Goal: Task Accomplishment & Management: Use online tool/utility

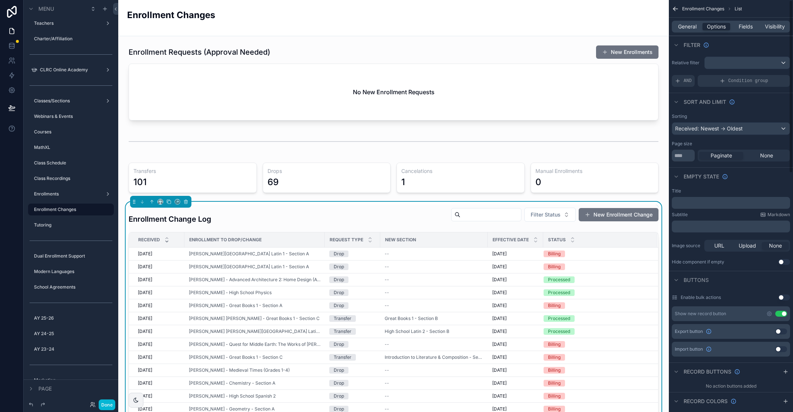
scroll to position [3, 0]
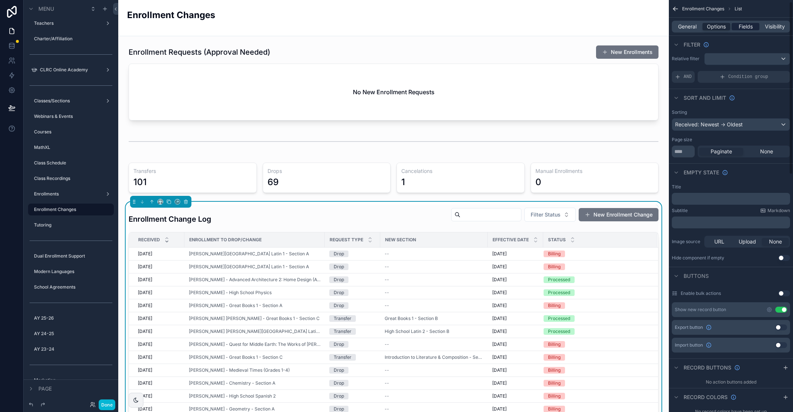
click at [748, 24] on span "Fields" at bounding box center [746, 26] width 14 height 7
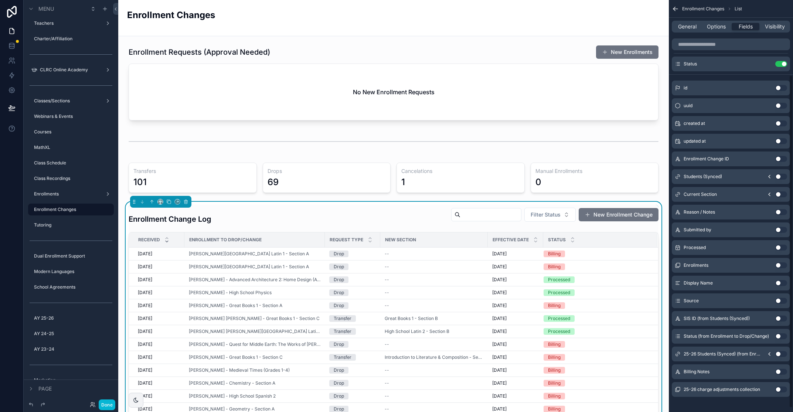
scroll to position [92, 0]
click at [769, 174] on icon "scrollable content" at bounding box center [769, 176] width 6 height 6
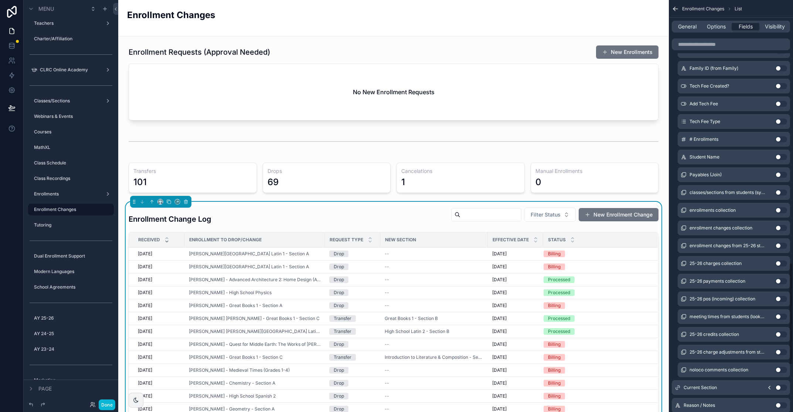
scroll to position [1046, 0]
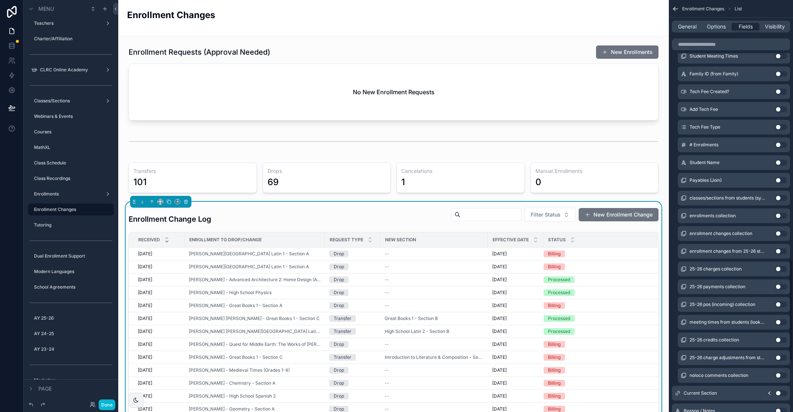
click at [782, 163] on button "Use setting" at bounding box center [781, 163] width 12 height 6
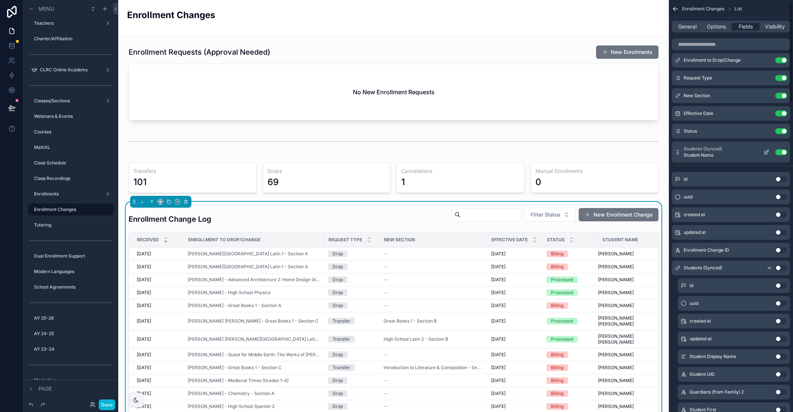
scroll to position [0, 0]
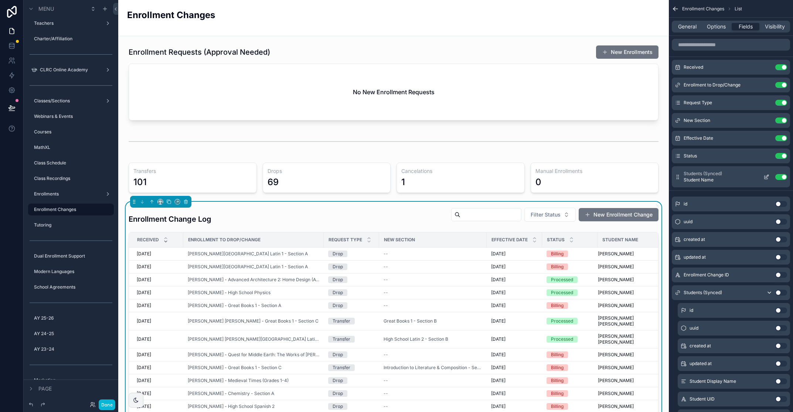
click at [678, 176] on icon "scrollable content" at bounding box center [678, 177] width 6 height 6
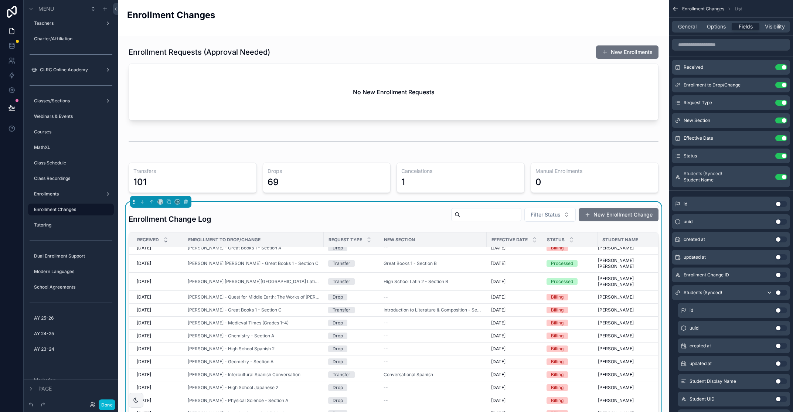
scroll to position [0, 1]
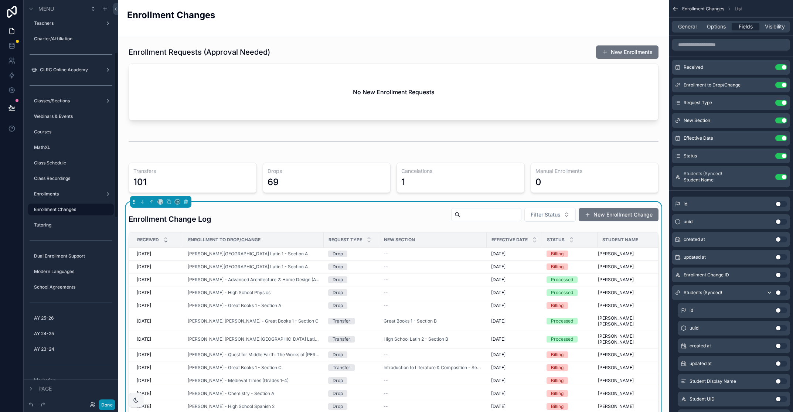
click at [108, 406] on button "Done" at bounding box center [107, 404] width 17 height 11
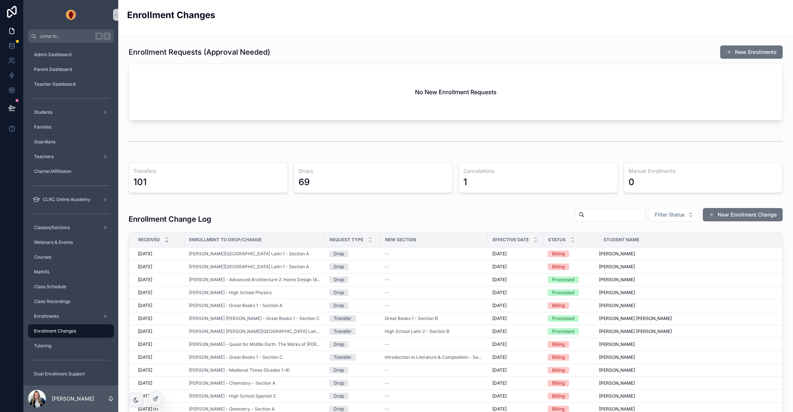
click at [640, 213] on input "scrollable content" at bounding box center [614, 214] width 61 height 10
type input "******"
click at [638, 213] on icon "Clear" at bounding box center [639, 215] width 6 height 6
click at [618, 218] on input "scrollable content" at bounding box center [614, 214] width 61 height 10
type input "******"
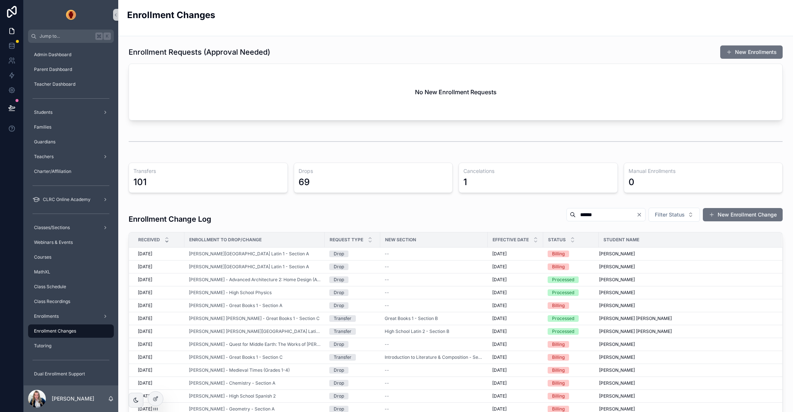
click at [638, 214] on icon "Clear" at bounding box center [639, 214] width 3 height 3
click at [153, 399] on icon at bounding box center [154, 399] width 3 height 3
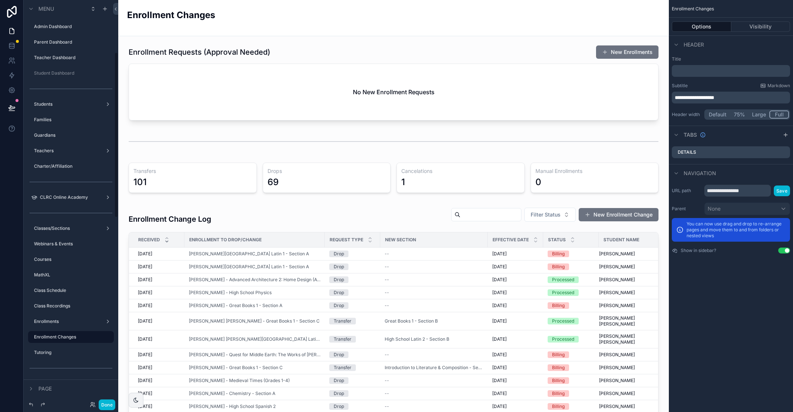
scroll to position [127, 0]
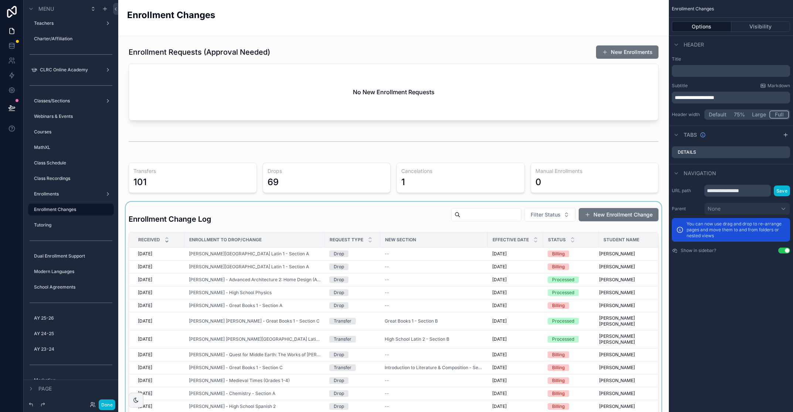
click at [540, 241] on div "Effective Date" at bounding box center [515, 240] width 55 height 14
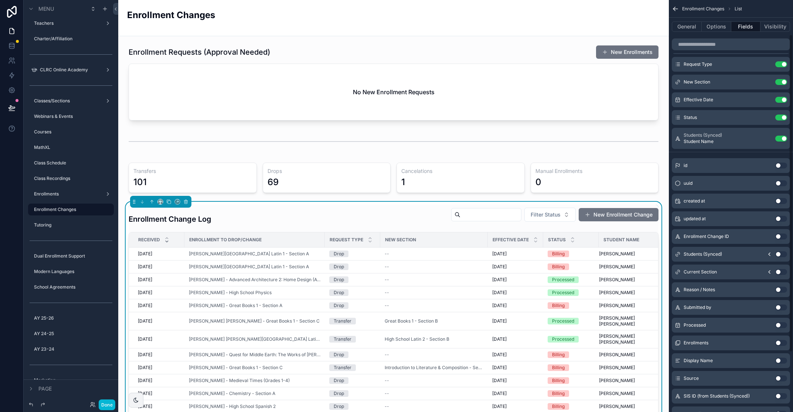
scroll to position [8, 0]
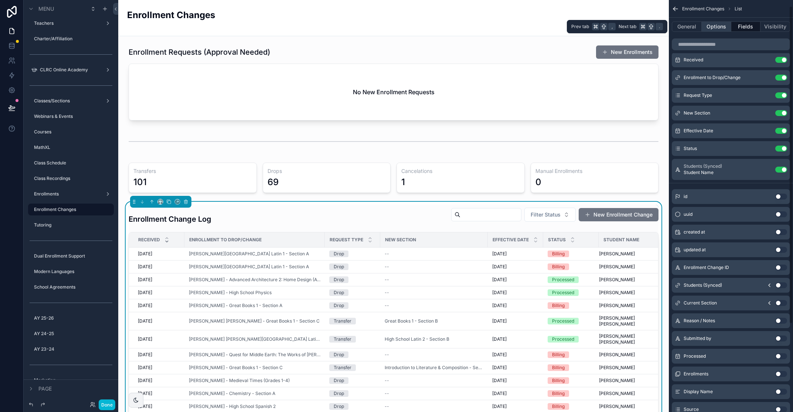
click at [712, 24] on button "Options" at bounding box center [717, 26] width 30 height 10
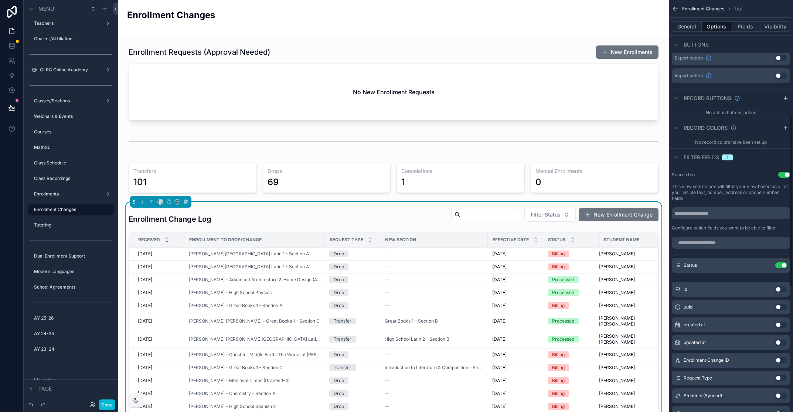
scroll to position [270, 0]
click at [780, 175] on button "Use setting" at bounding box center [784, 176] width 12 height 6
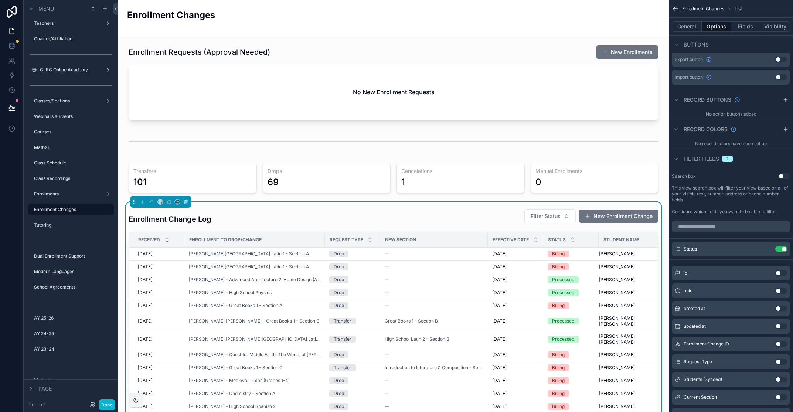
click at [739, 197] on label "This view search box will filter your view based on all of your visible text, n…" at bounding box center [731, 194] width 118 height 18
click at [785, 177] on button "Use setting" at bounding box center [784, 176] width 12 height 6
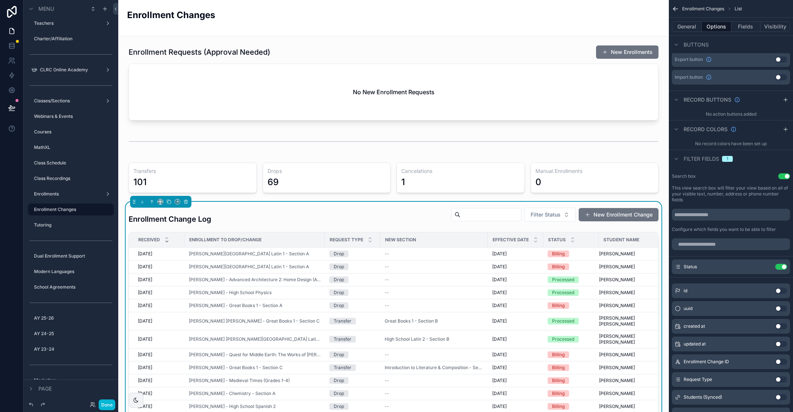
click at [460, 221] on div "scrollable content" at bounding box center [486, 214] width 70 height 13
click at [475, 216] on input "scrollable content" at bounding box center [490, 214] width 61 height 10
type input "*"
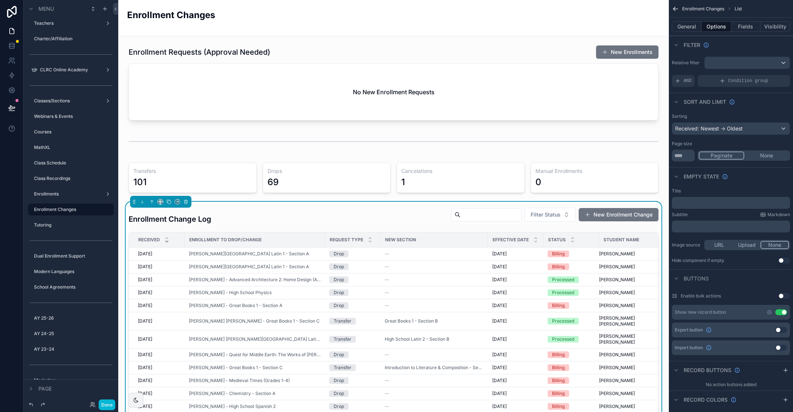
click at [753, 280] on div "Buttons" at bounding box center [731, 278] width 124 height 18
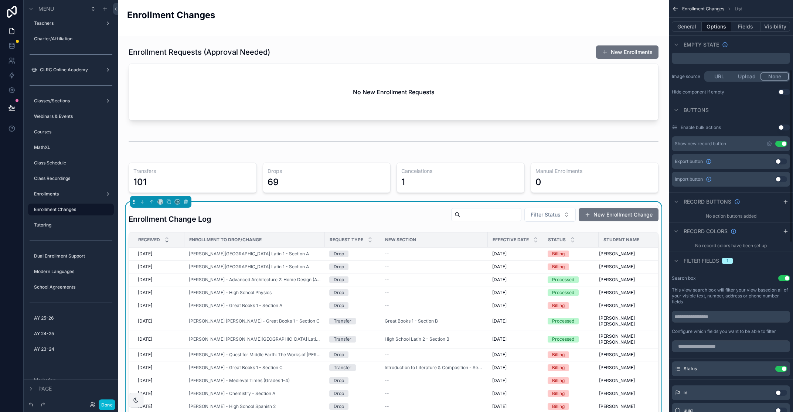
scroll to position [186, 0]
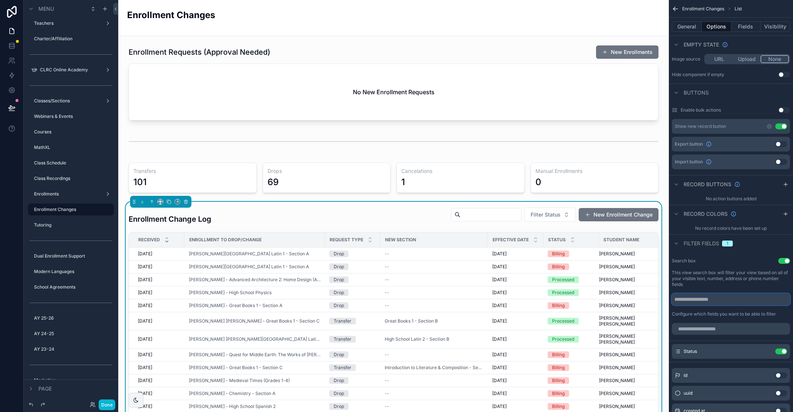
click at [726, 299] on input "scrollable content" at bounding box center [731, 299] width 118 height 12
type input "****"
drag, startPoint x: 705, startPoint y: 302, endPoint x: 650, endPoint y: 299, distance: 55.1
click at [650, 299] on div "Jump to... K Admin Dashboard Parent Dashboard Teacher Dashboard Student Dashboa…" at bounding box center [455, 206] width 675 height 412
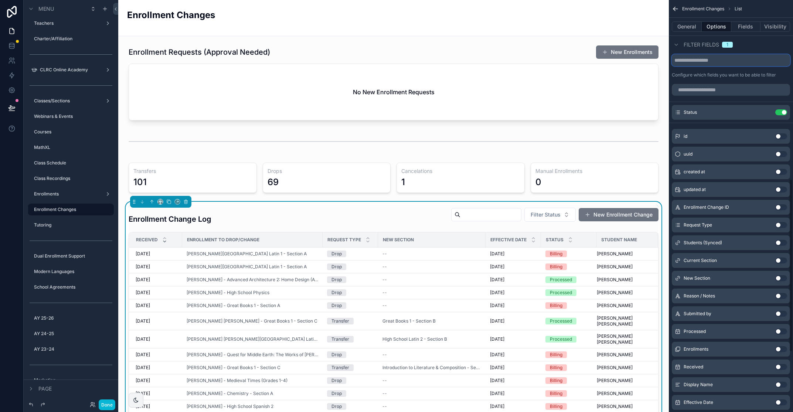
scroll to position [423, 0]
click at [784, 245] on button "Use setting" at bounding box center [781, 244] width 12 height 6
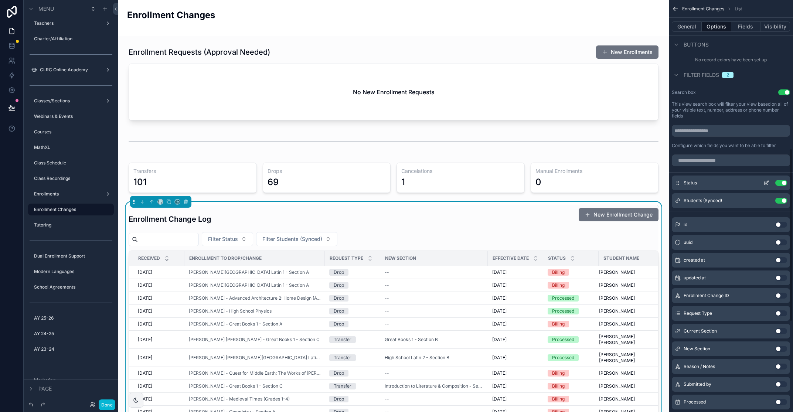
scroll to position [353, 0]
click at [781, 93] on button "Use setting" at bounding box center [784, 94] width 12 height 6
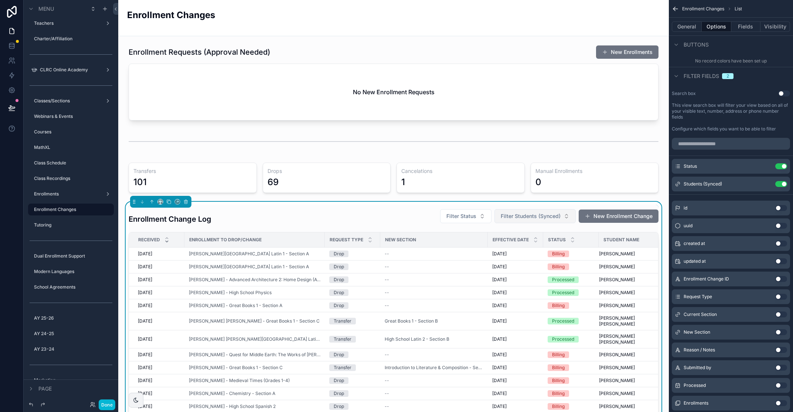
click at [561, 214] on button "Filter Students (Synced)" at bounding box center [534, 216] width 81 height 14
click at [765, 184] on icon "scrollable content" at bounding box center [766, 183] width 3 height 3
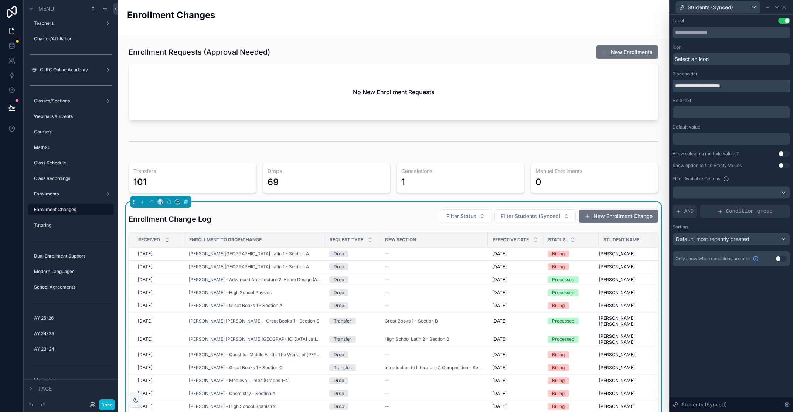
drag, startPoint x: 712, startPoint y: 86, endPoint x: 748, endPoint y: 86, distance: 36.2
click at [748, 86] on input "**********" at bounding box center [730, 86] width 117 height 12
type input "**********"
click at [740, 300] on div "**********" at bounding box center [730, 213] width 123 height 397
click at [733, 243] on div "Default: most recently created" at bounding box center [731, 239] width 117 height 12
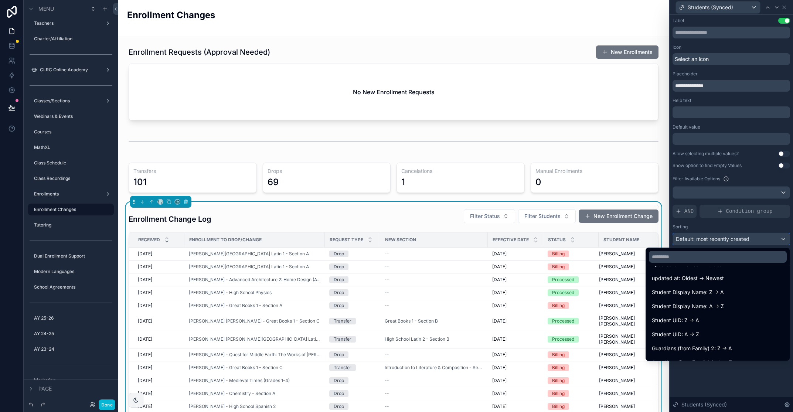
scroll to position [57, 0]
click at [705, 306] on span "Student Display Name: A -> Z" at bounding box center [688, 305] width 72 height 9
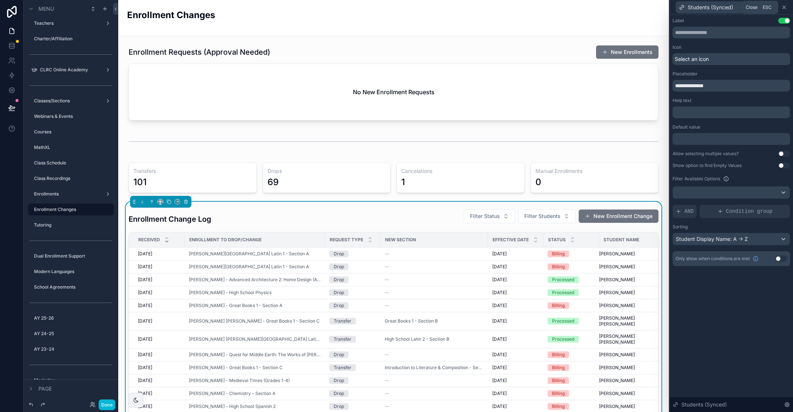
click at [786, 8] on icon at bounding box center [784, 7] width 6 height 6
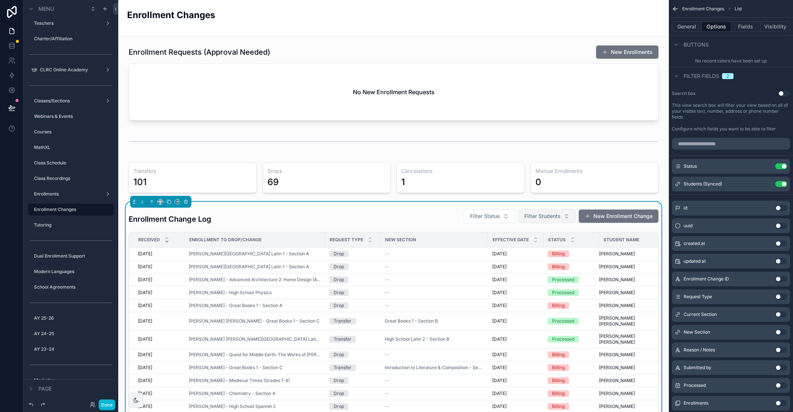
click at [563, 214] on button "Filter Students" at bounding box center [547, 216] width 58 height 14
type input "****"
click at [536, 247] on span "Morgan, Felix (MORGANF-02107-qZPM)" at bounding box center [542, 245] width 74 height 7
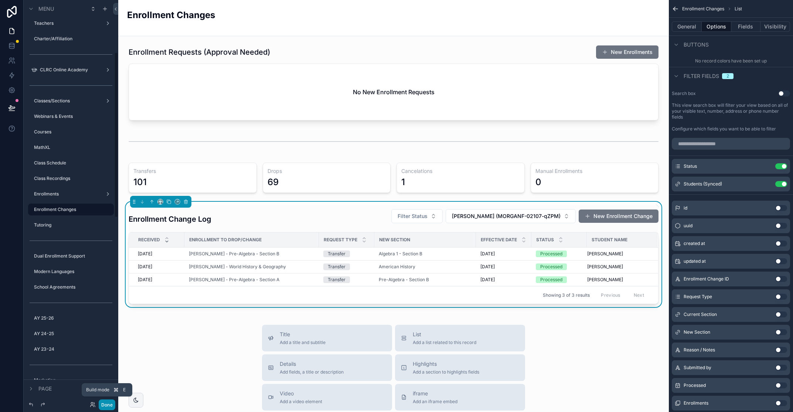
click at [106, 403] on button "Done" at bounding box center [107, 404] width 17 height 11
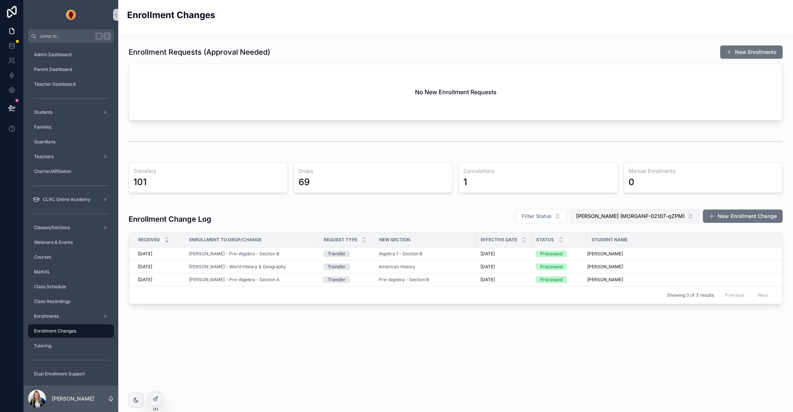
click at [687, 215] on button "Morgan, Felix (MORGANF-02107-qZPM)" at bounding box center [635, 216] width 130 height 14
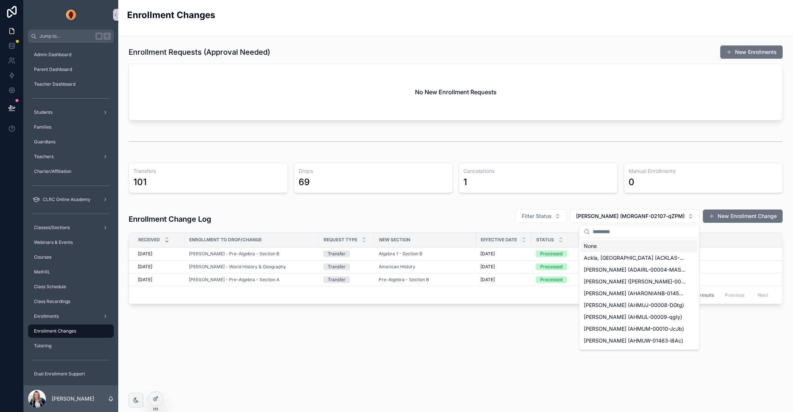
click at [602, 245] on div "None" at bounding box center [639, 246] width 117 height 12
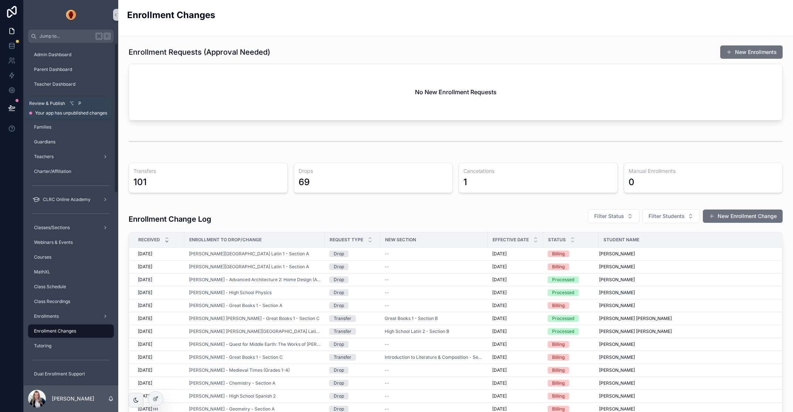
click at [14, 107] on icon at bounding box center [11, 108] width 6 height 4
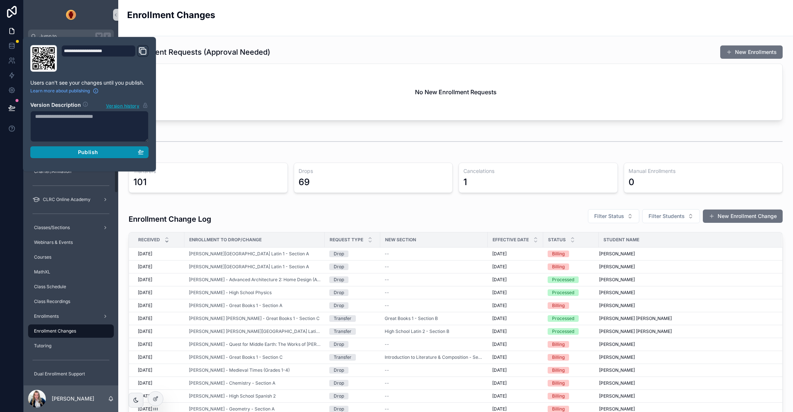
click at [84, 151] on span "Publish" at bounding box center [88, 152] width 20 height 7
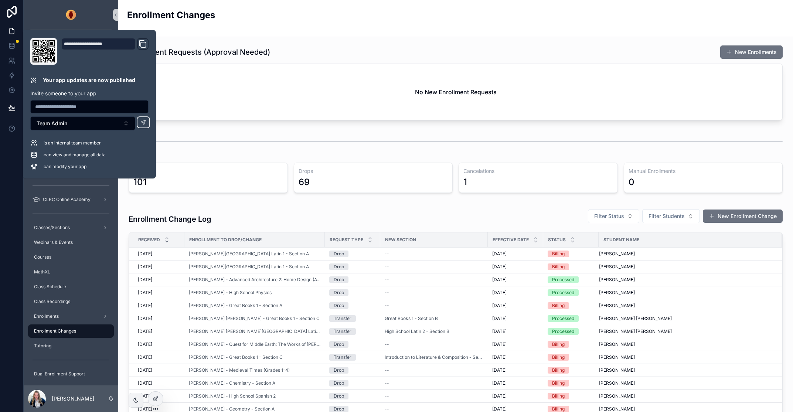
click at [327, 23] on div "Enrollment Changes" at bounding box center [455, 18] width 657 height 18
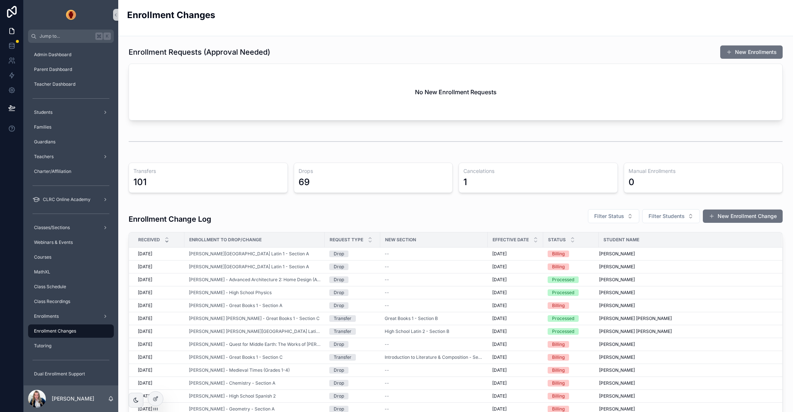
click at [300, 17] on div "Enrollment Changes" at bounding box center [455, 18] width 657 height 18
click at [13, 44] on icon at bounding box center [11, 45] width 7 height 7
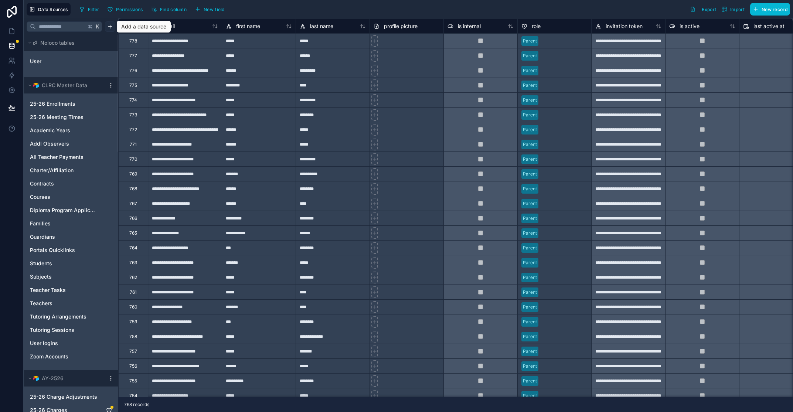
click at [109, 25] on html "Data Sources Filter Permissions Find column New field Export Import New record …" at bounding box center [396, 206] width 793 height 412
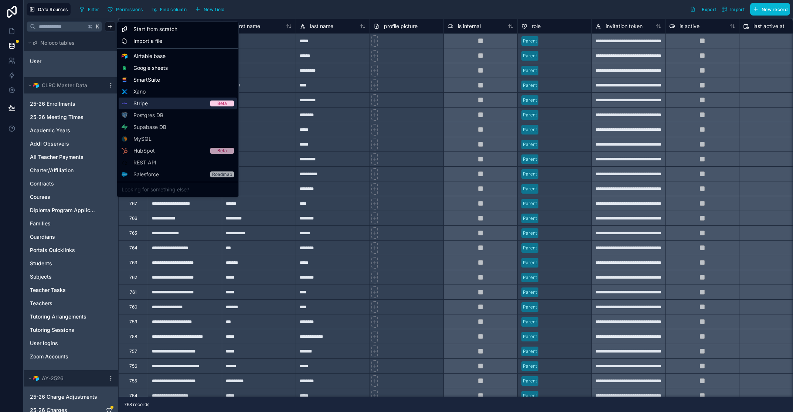
click at [145, 103] on span "Stripe" at bounding box center [140, 103] width 14 height 7
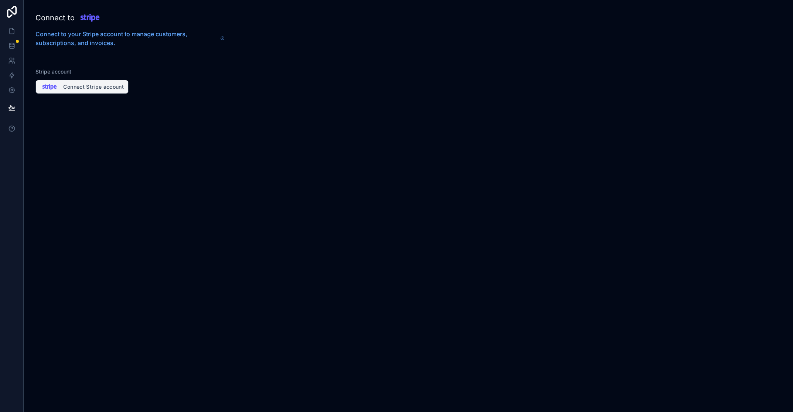
click at [96, 85] on button "Connect Stripe account" at bounding box center [81, 87] width 93 height 14
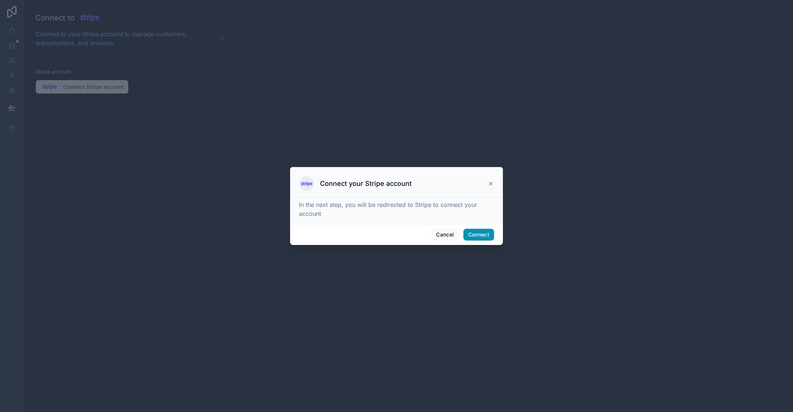
click at [479, 234] on button "Connect" at bounding box center [478, 235] width 31 height 12
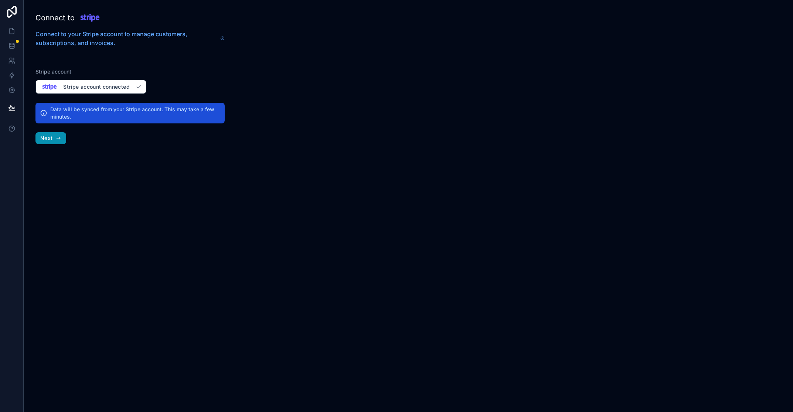
click at [63, 140] on button "Next" at bounding box center [50, 138] width 31 height 12
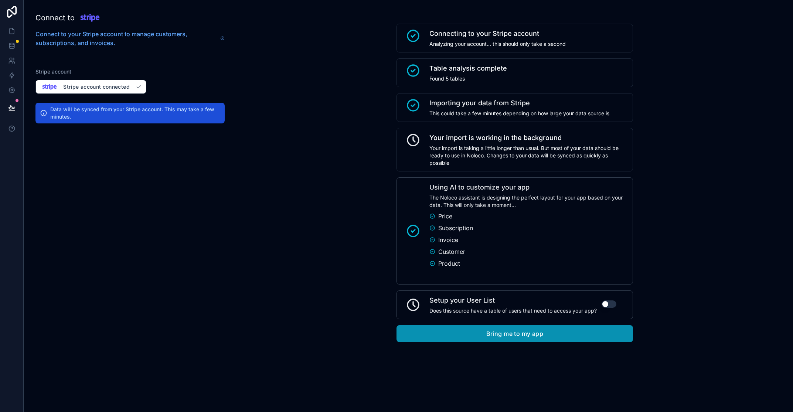
click at [546, 337] on button "Bring me to my app" at bounding box center [514, 333] width 236 height 17
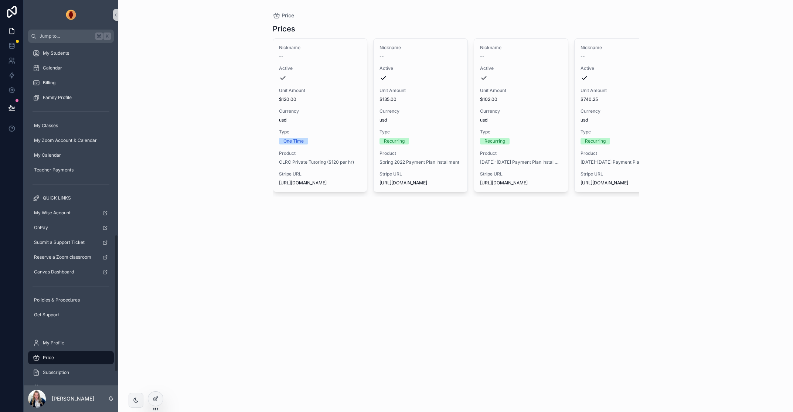
scroll to position [512, 0]
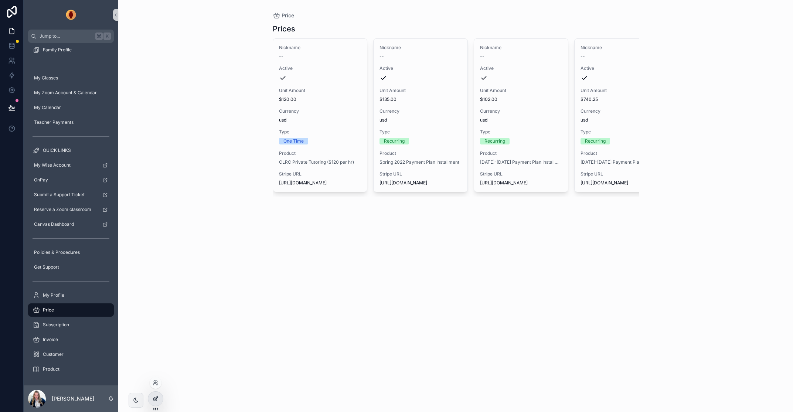
click at [154, 399] on icon at bounding box center [156, 399] width 6 height 6
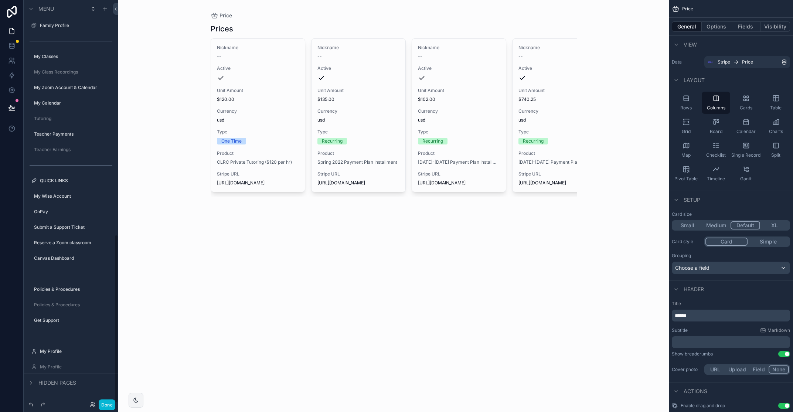
scroll to position [560, 0]
click at [72, 349] on label "My Profile" at bounding box center [69, 351] width 59 height 6
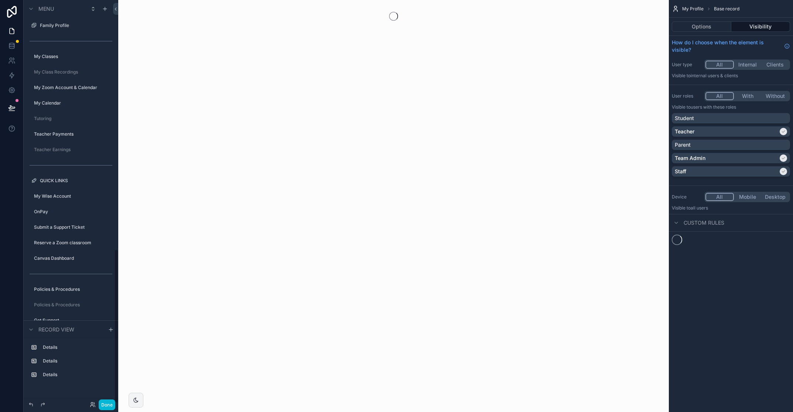
scroll to position [650, 0]
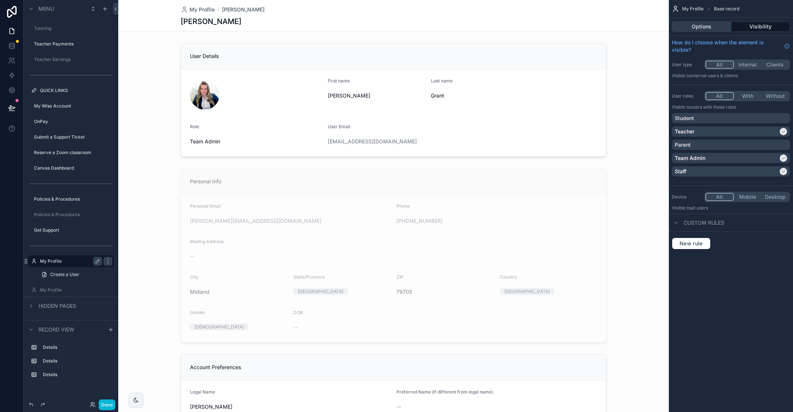
click at [717, 24] on button "Options" at bounding box center [701, 26] width 59 height 10
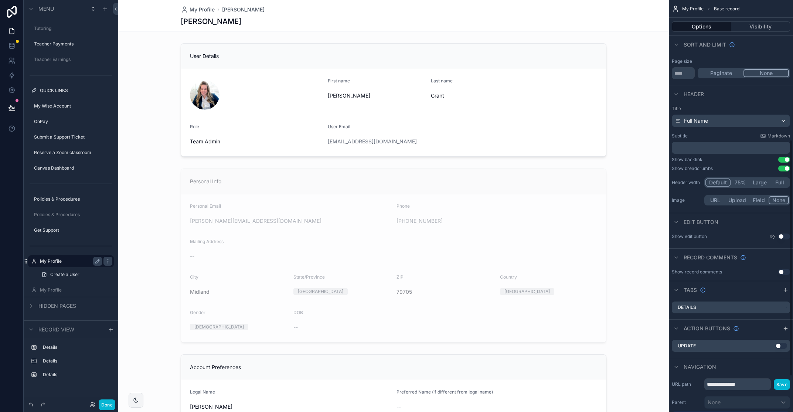
scroll to position [305, 0]
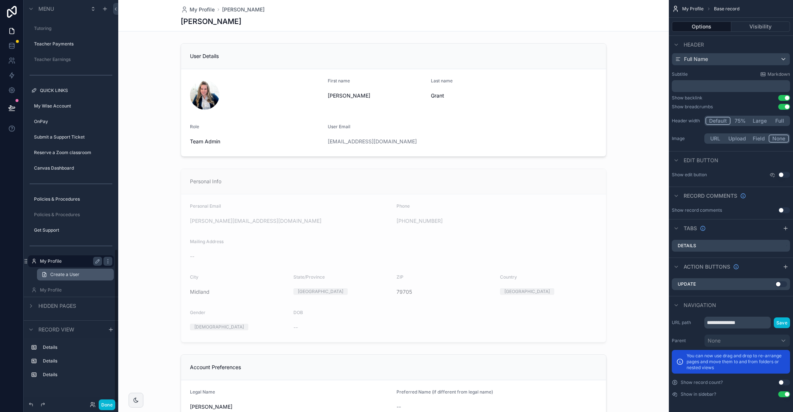
click at [64, 272] on span "Create a User" at bounding box center [64, 275] width 29 height 6
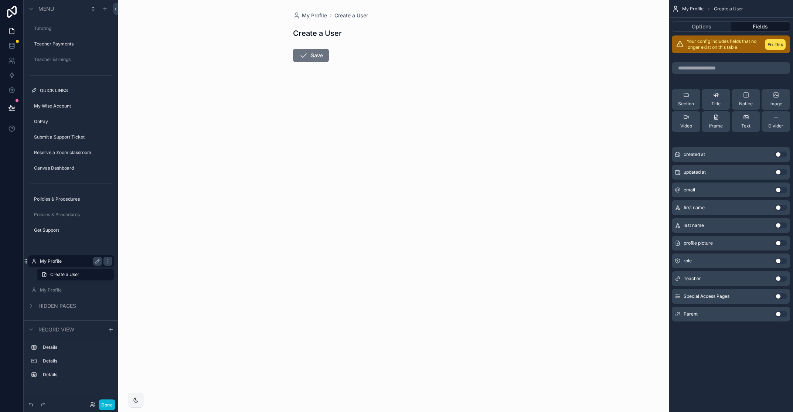
drag, startPoint x: 64, startPoint y: 272, endPoint x: 62, endPoint y: 299, distance: 26.7
click at [59, 288] on label "My Profile" at bounding box center [69, 290] width 59 height 6
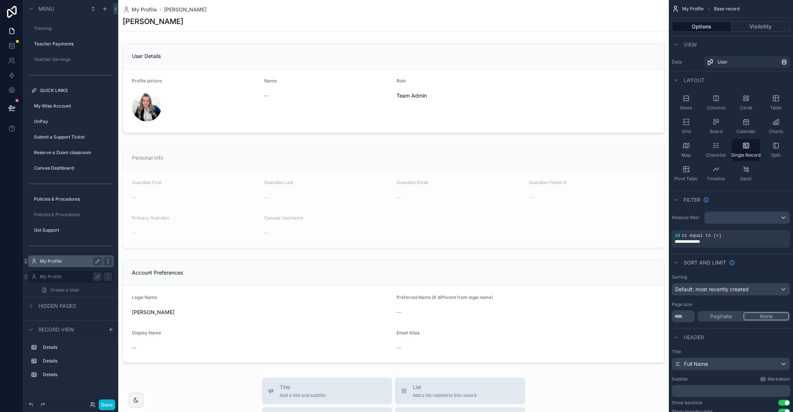
click at [71, 259] on label "My Profile" at bounding box center [69, 261] width 59 height 6
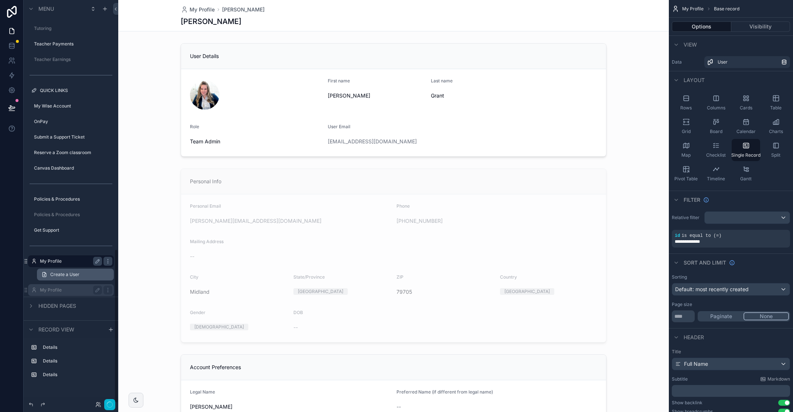
drag, startPoint x: 66, startPoint y: 273, endPoint x: 84, endPoint y: 272, distance: 17.8
click at [66, 273] on span "Create a User" at bounding box center [64, 275] width 29 height 6
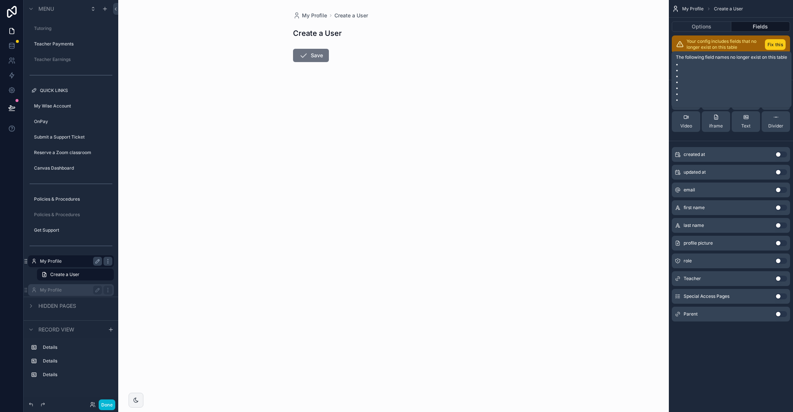
click at [777, 46] on button "Fix this" at bounding box center [775, 44] width 21 height 11
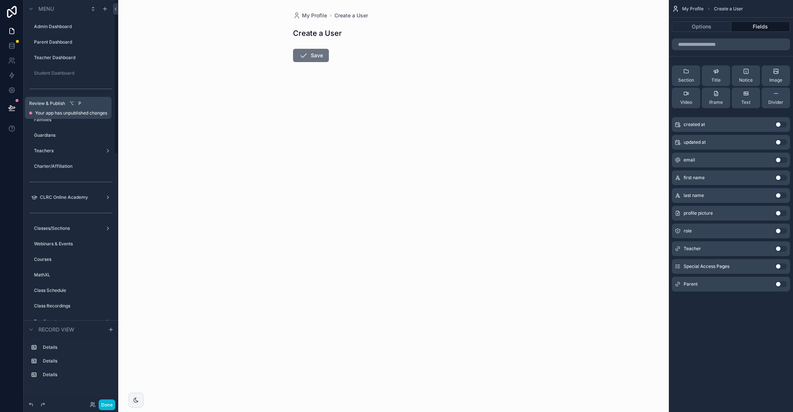
click at [8, 105] on icon at bounding box center [11, 107] width 7 height 7
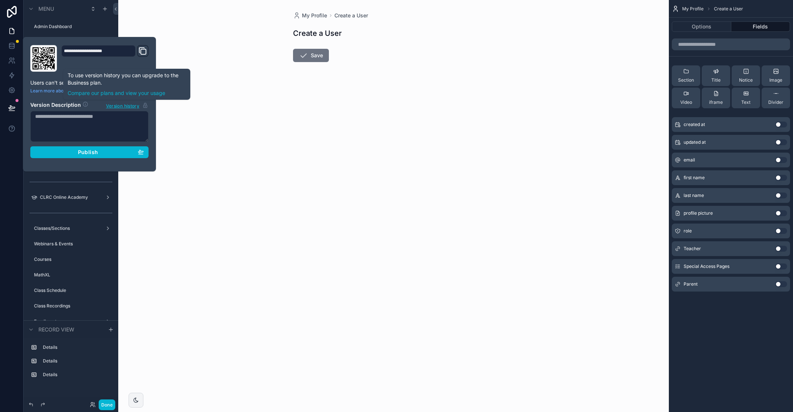
click at [183, 103] on div "My Profile Create a User Create a User Save" at bounding box center [393, 206] width 550 height 412
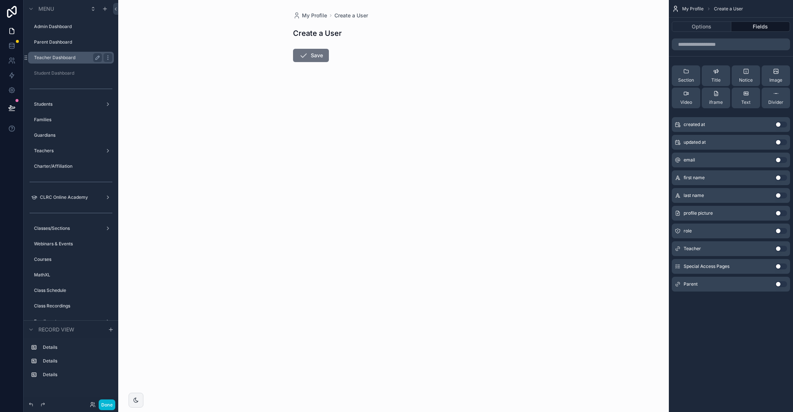
click at [61, 55] on label "Teacher Dashboard" at bounding box center [66, 58] width 65 height 6
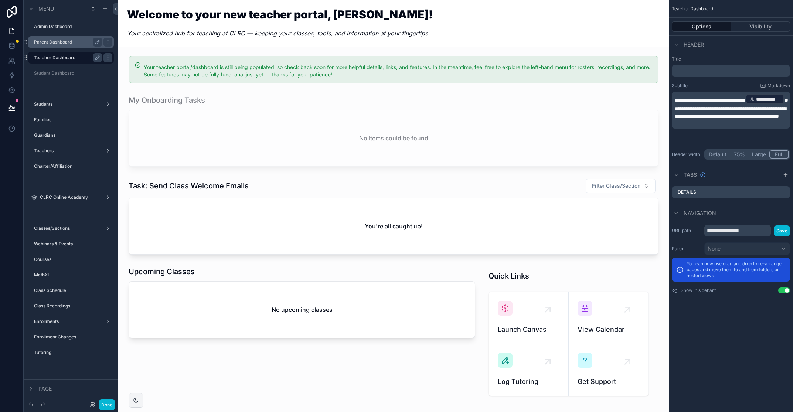
click at [65, 40] on label "Parent Dashboard" at bounding box center [66, 42] width 65 height 6
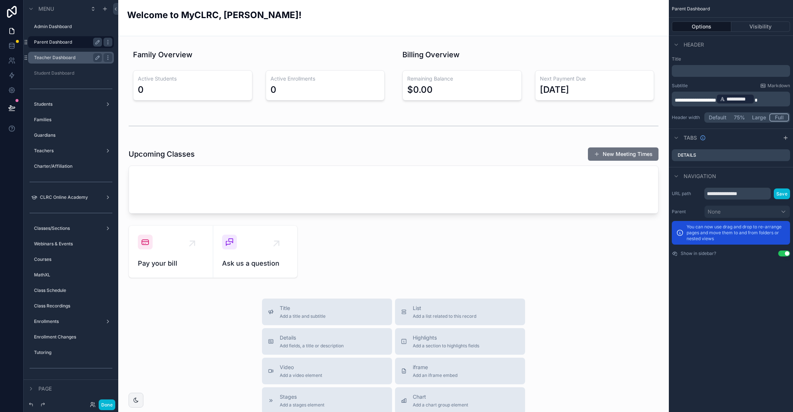
click at [65, 58] on label "Teacher Dashboard" at bounding box center [66, 58] width 65 height 6
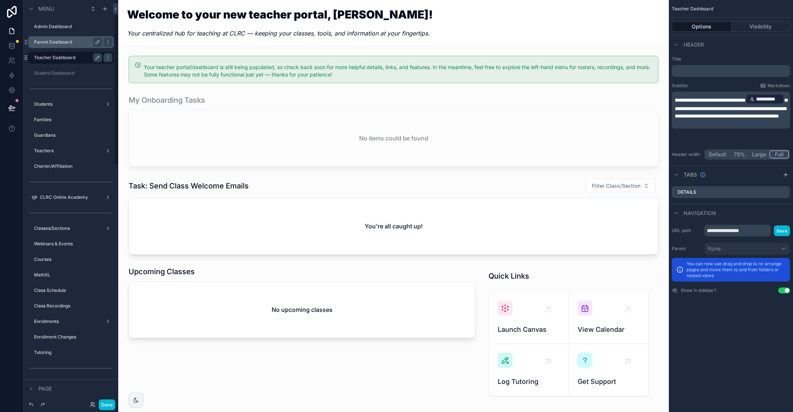
click at [66, 40] on label "Parent Dashboard" at bounding box center [66, 42] width 65 height 6
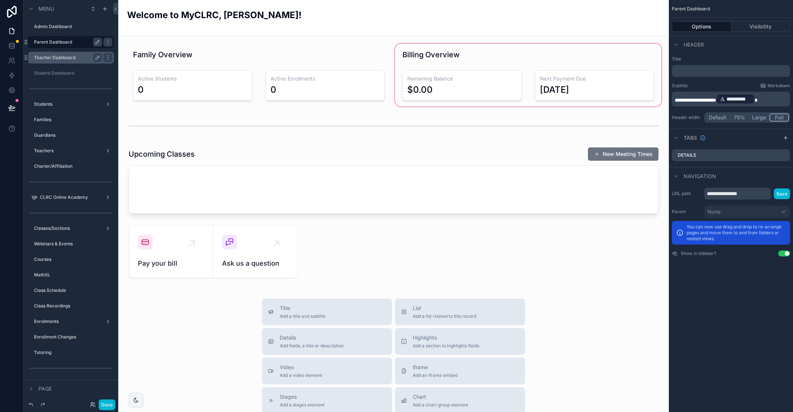
click at [598, 65] on div "scrollable content" at bounding box center [527, 75] width 269 height 66
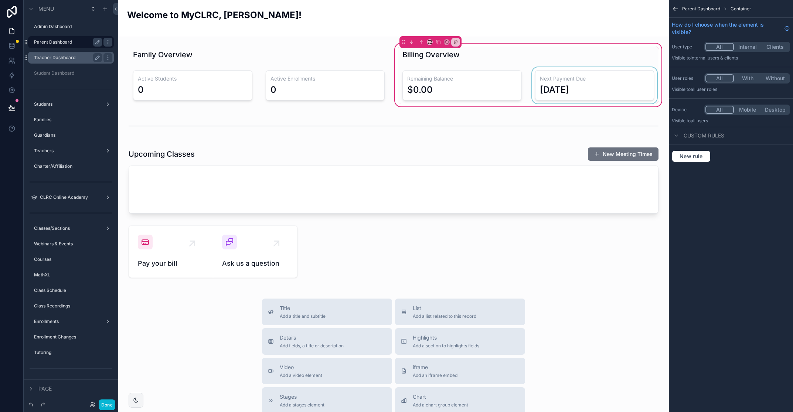
click at [594, 78] on div "scrollable content" at bounding box center [595, 85] width 128 height 36
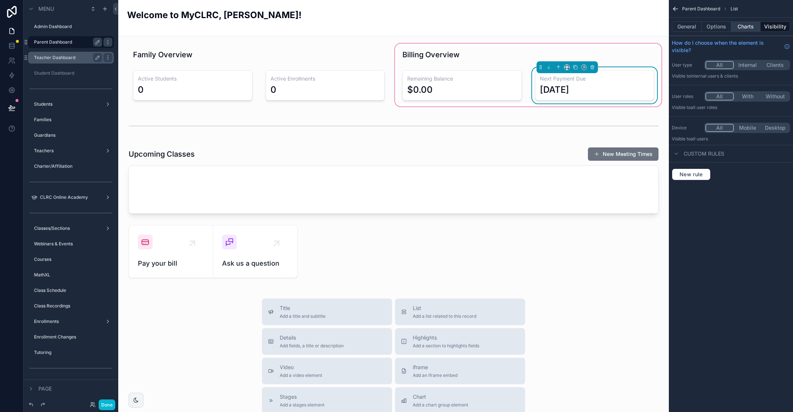
click at [747, 26] on button "Charts" at bounding box center [746, 26] width 30 height 10
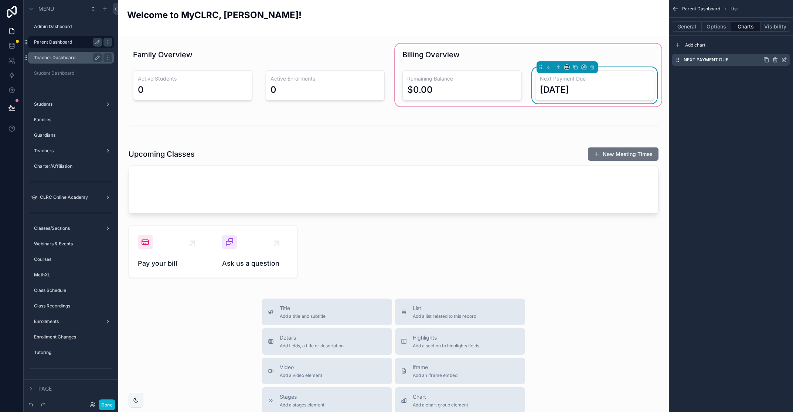
click at [785, 60] on icon "scrollable content" at bounding box center [784, 60] width 6 height 6
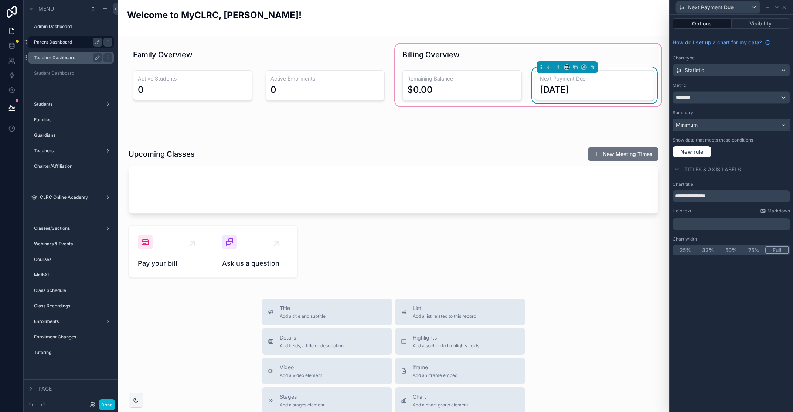
click at [706, 122] on div "Minimum" at bounding box center [731, 125] width 117 height 12
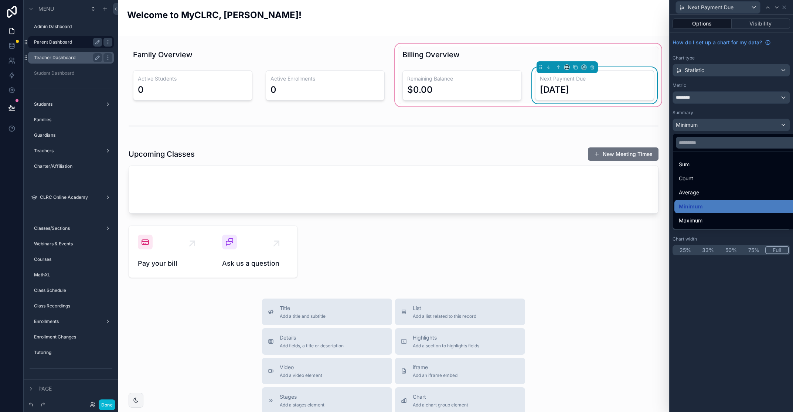
click at [729, 295] on div at bounding box center [730, 206] width 123 height 412
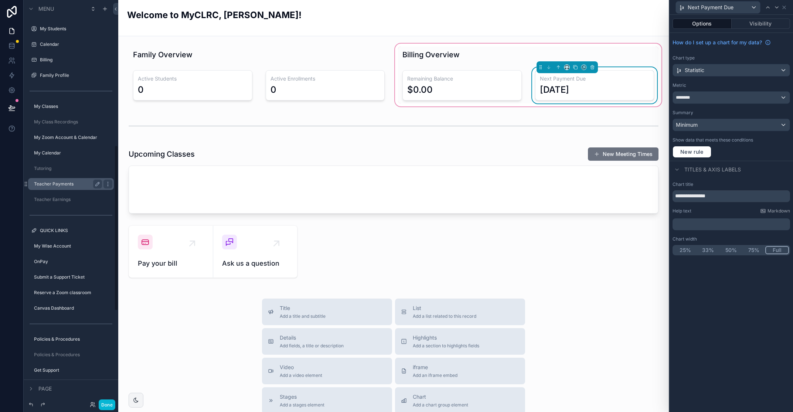
scroll to position [577, 0]
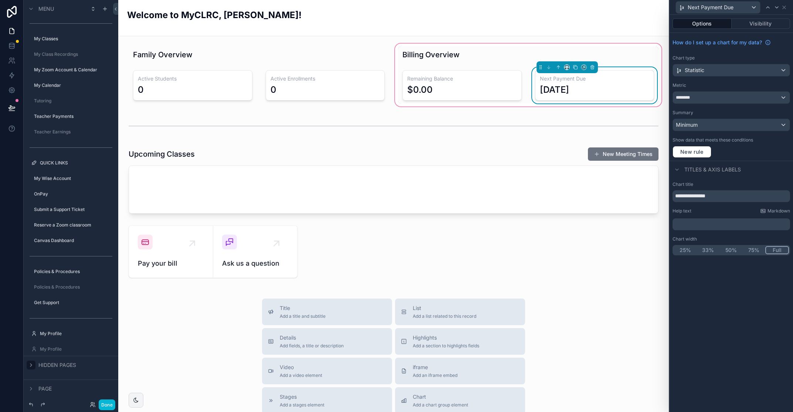
click at [31, 365] on icon "scrollable content" at bounding box center [31, 365] width 6 height 6
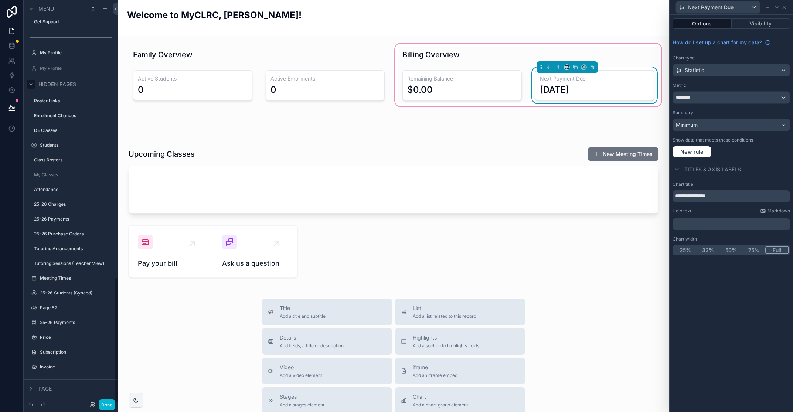
scroll to position [888, 0]
click at [57, 291] on label "25-26 Payments" at bounding box center [69, 293] width 59 height 6
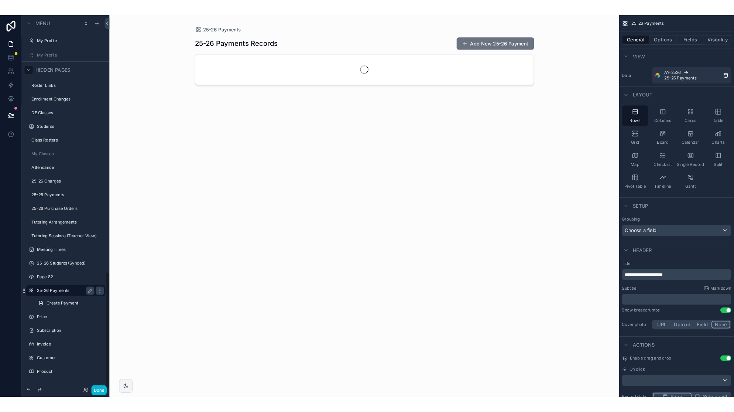
scroll to position [883, 0]
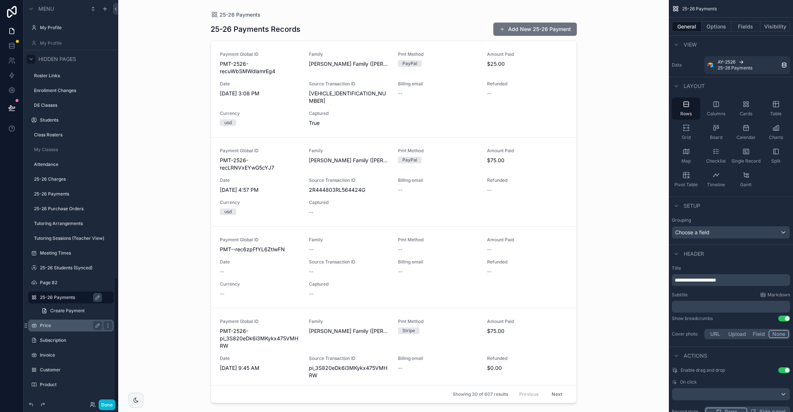
click at [49, 324] on label "Price" at bounding box center [69, 326] width 59 height 6
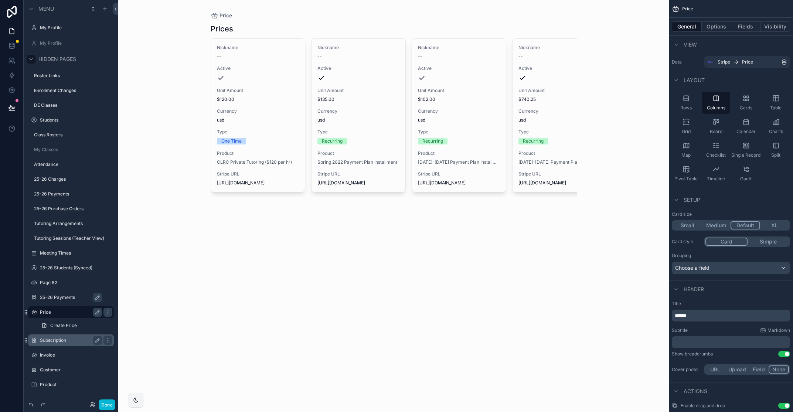
click at [54, 339] on label "Subscription" at bounding box center [69, 340] width 59 height 6
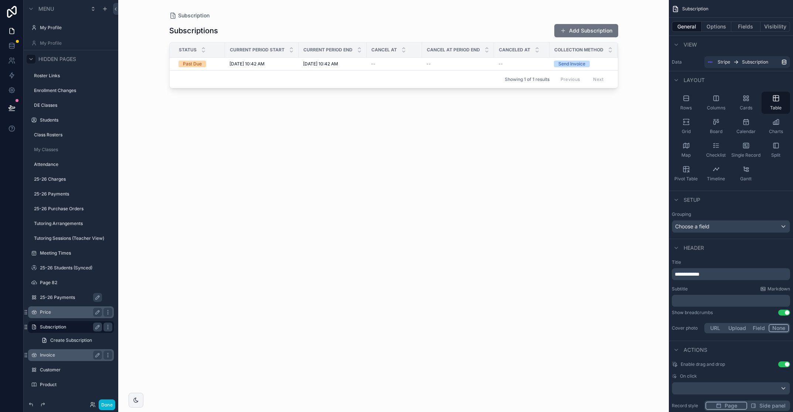
click at [59, 353] on label "Invoice" at bounding box center [69, 355] width 59 height 6
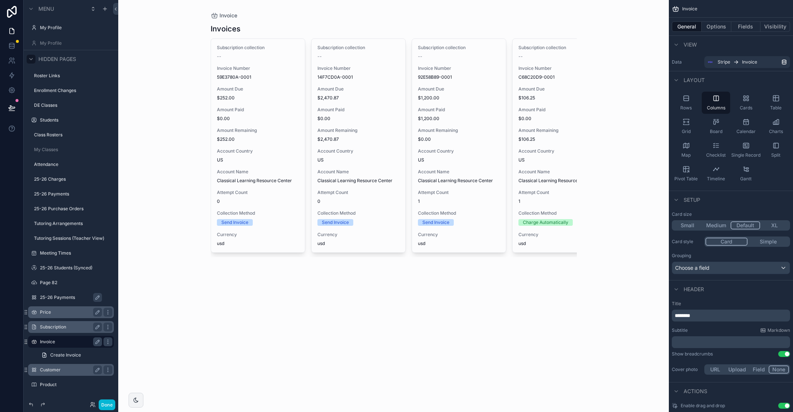
click at [59, 369] on label "Customer" at bounding box center [69, 370] width 59 height 6
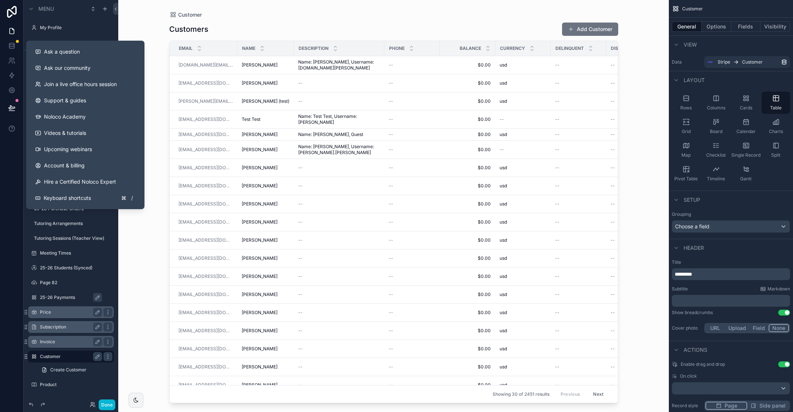
click at [327, 20] on div "scrollable content" at bounding box center [393, 201] width 473 height 403
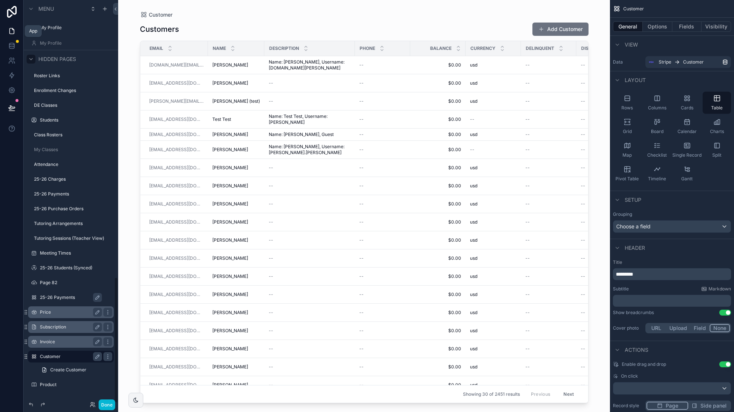
click at [15, 28] on icon at bounding box center [11, 30] width 7 height 7
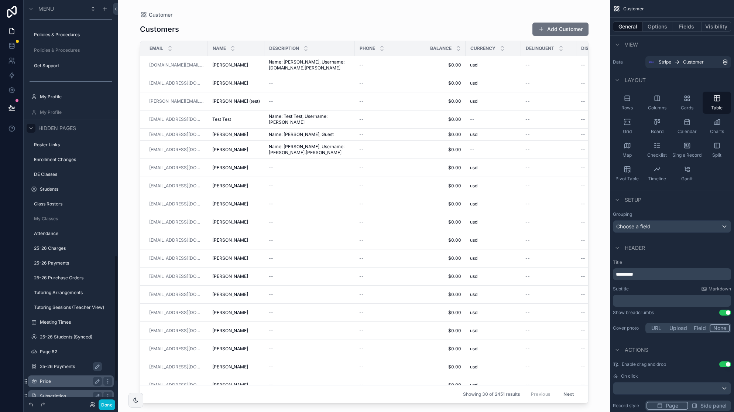
scroll to position [812, 0]
click at [216, 19] on div "Customers Add Customer Email Name Description Phone Balance Currency Delinquent…" at bounding box center [364, 210] width 449 height 385
click at [32, 128] on icon "scrollable content" at bounding box center [31, 130] width 6 height 6
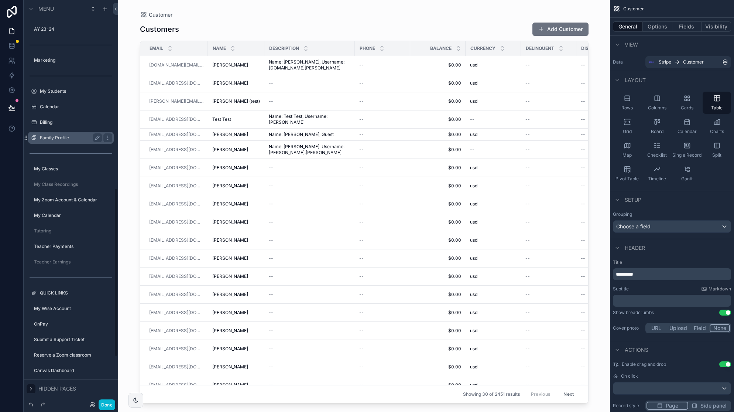
scroll to position [445, 0]
click at [71, 122] on label "Billing" at bounding box center [69, 125] width 59 height 6
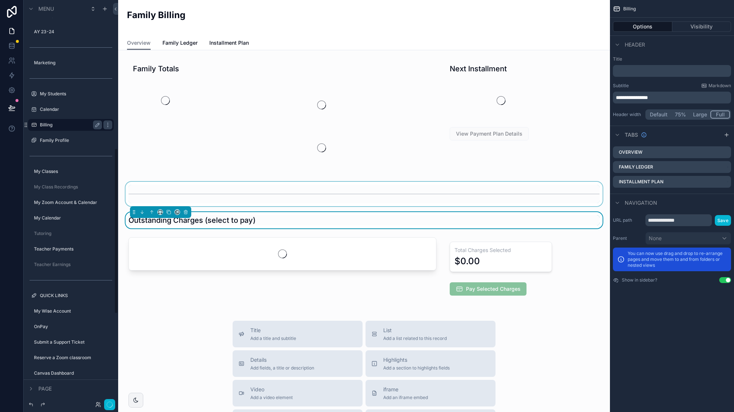
scroll to position [360, 0]
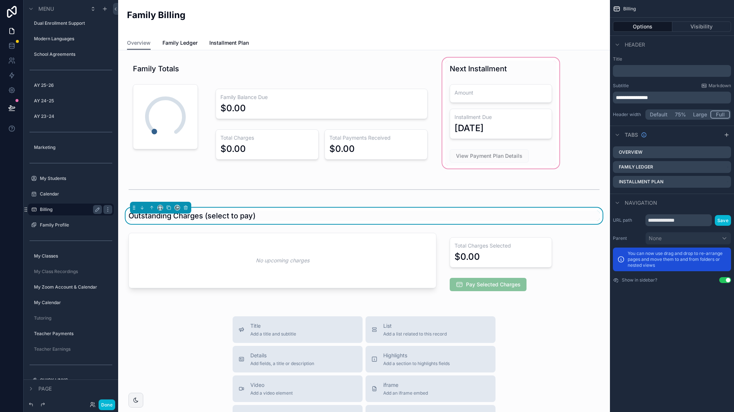
click at [537, 64] on div "scrollable content" at bounding box center [501, 113] width 120 height 115
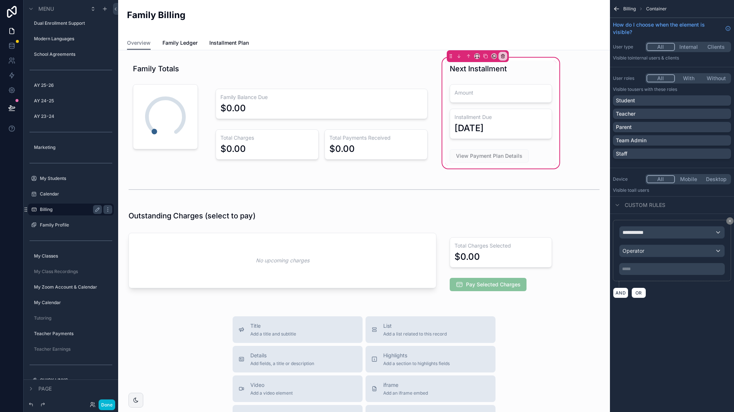
click at [535, 58] on div "Next Installment Amount Installment Due 1/1/1970 View Payment Plan Details" at bounding box center [501, 113] width 120 height 115
click at [604, 58] on div "Family Totals 0% Family Balance Due $0.00 Total Charges $0.00 Total Payments Re…" at bounding box center [364, 344] width 492 height 588
click at [514, 157] on div "scrollable content" at bounding box center [501, 155] width 111 height 19
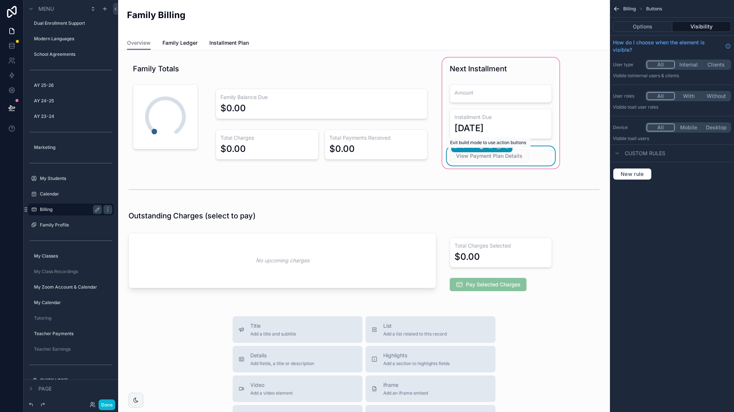
click at [516, 158] on span "View Payment Plan Details" at bounding box center [489, 155] width 79 height 13
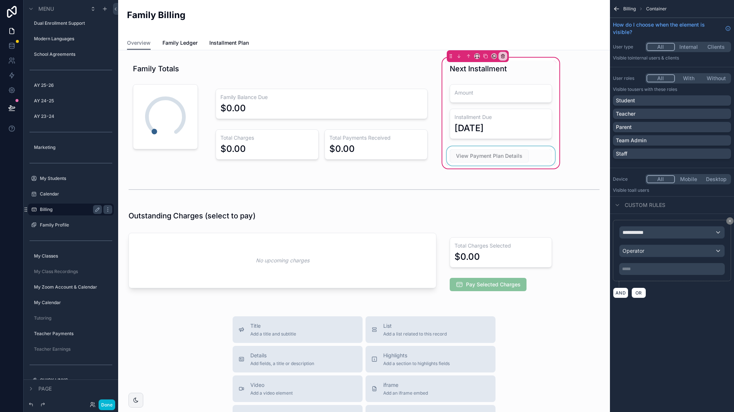
click at [520, 154] on div "scrollable content" at bounding box center [501, 155] width 111 height 19
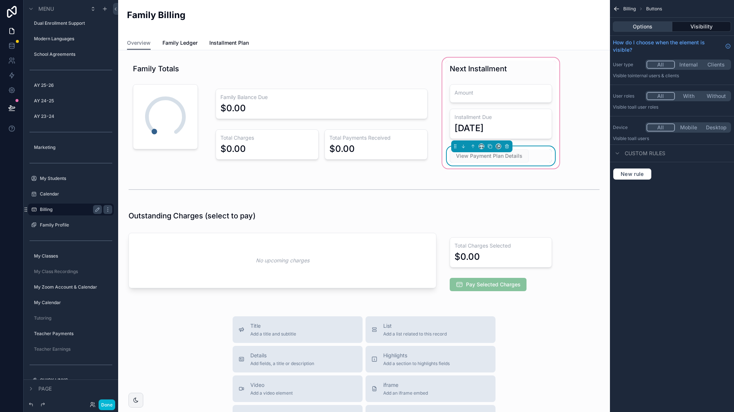
click at [660, 25] on button "Options" at bounding box center [642, 26] width 59 height 10
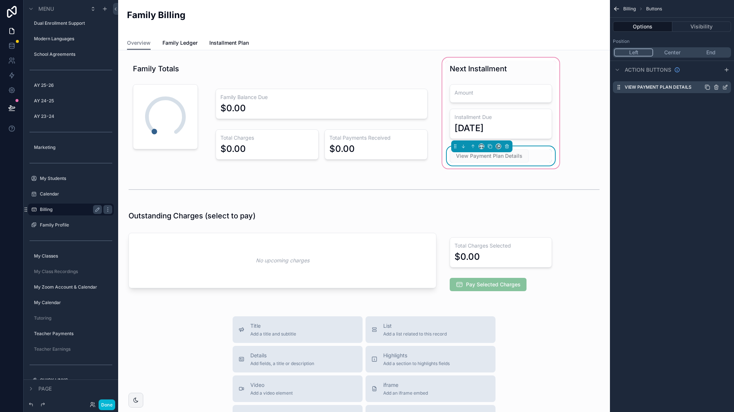
click at [727, 86] on icon "scrollable content" at bounding box center [727, 85] width 1 height 1
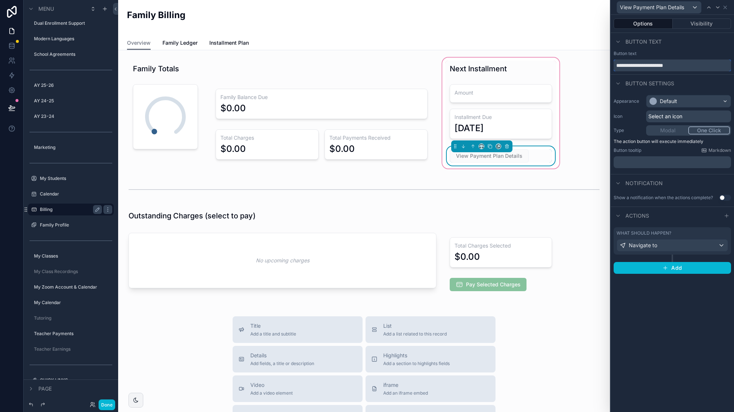
click at [642, 67] on input "**********" at bounding box center [672, 65] width 117 height 12
type input "**********"
click at [680, 324] on div "**********" at bounding box center [672, 213] width 123 height 397
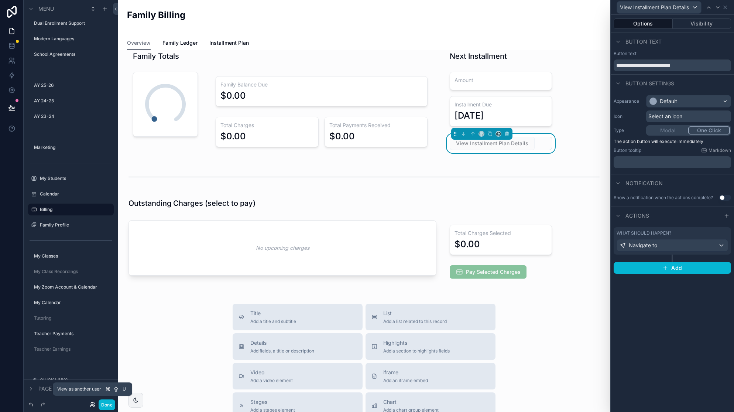
click at [91, 406] on icon at bounding box center [93, 405] width 6 height 6
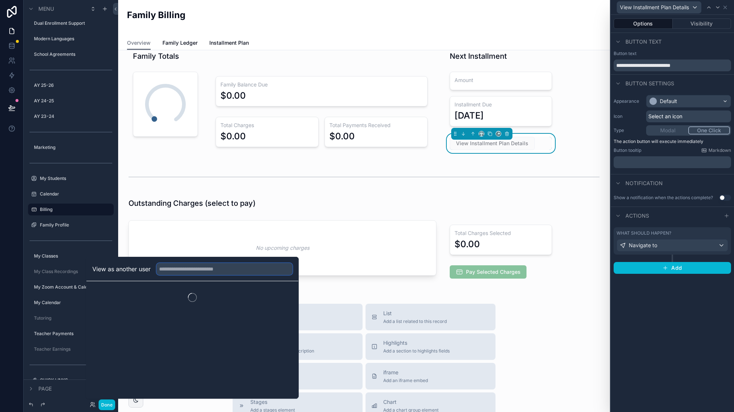
click at [168, 271] on input "text" at bounding box center [225, 269] width 136 height 12
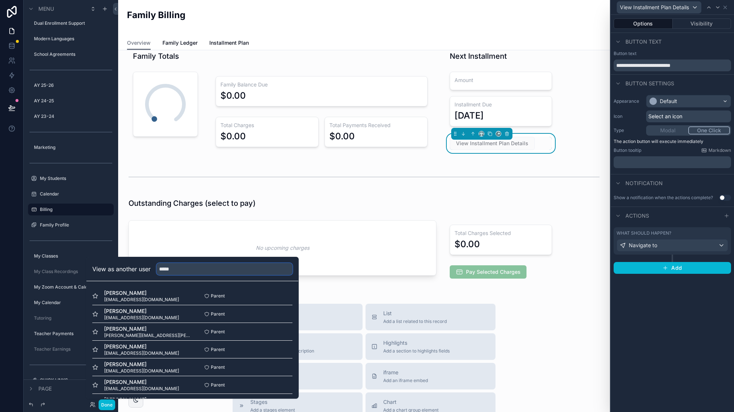
type input "*****"
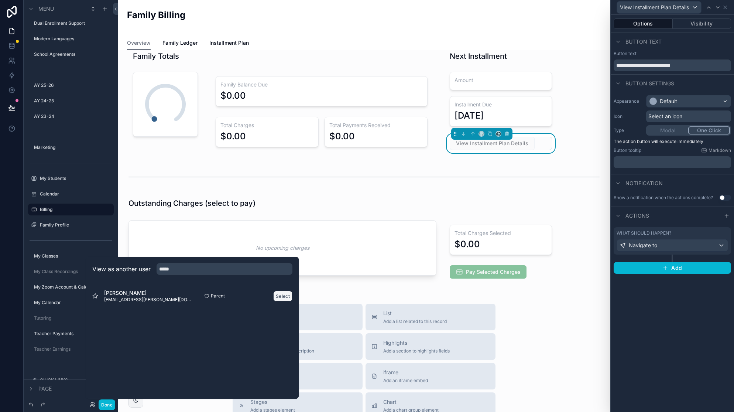
click at [279, 295] on button "Select" at bounding box center [282, 296] width 19 height 11
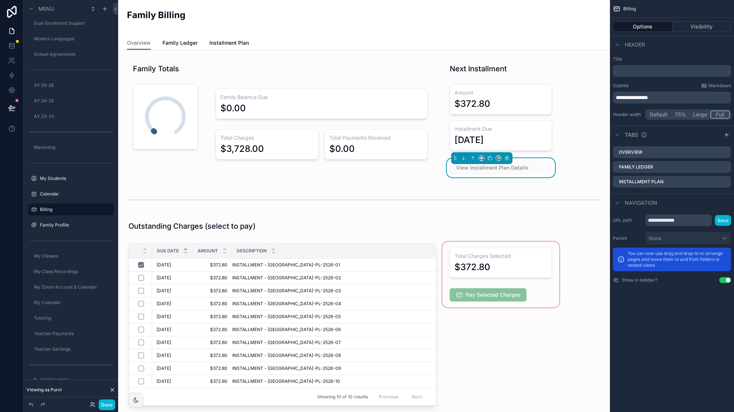
scroll to position [2, 0]
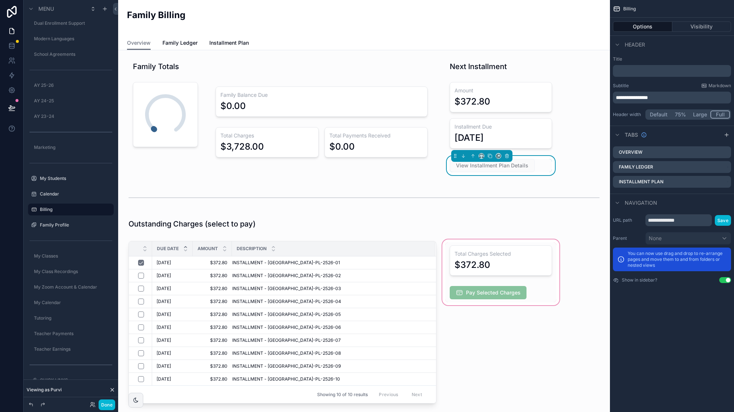
click at [504, 321] on div "scrollable content" at bounding box center [501, 323] width 120 height 171
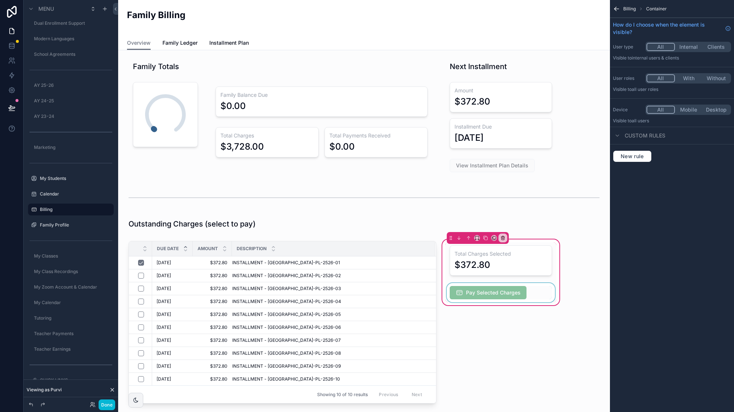
click at [509, 292] on div "scrollable content" at bounding box center [501, 292] width 111 height 19
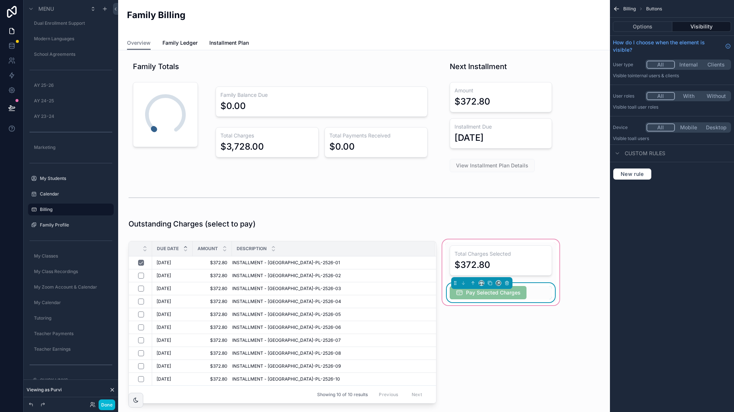
click at [538, 293] on div "Pay Selected Charges" at bounding box center [501, 292] width 102 height 13
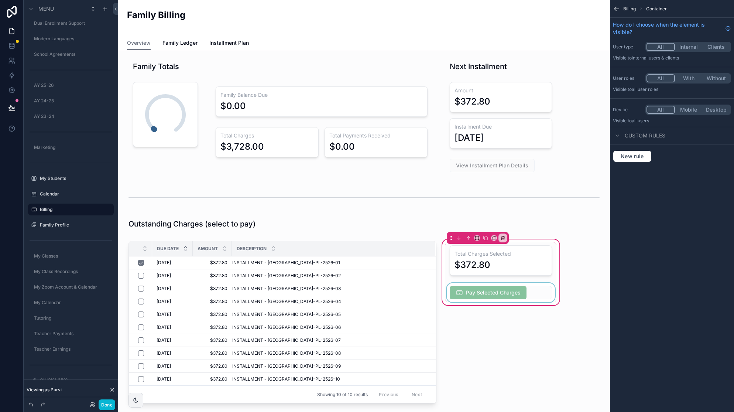
click at [520, 293] on div "scrollable content" at bounding box center [501, 292] width 111 height 19
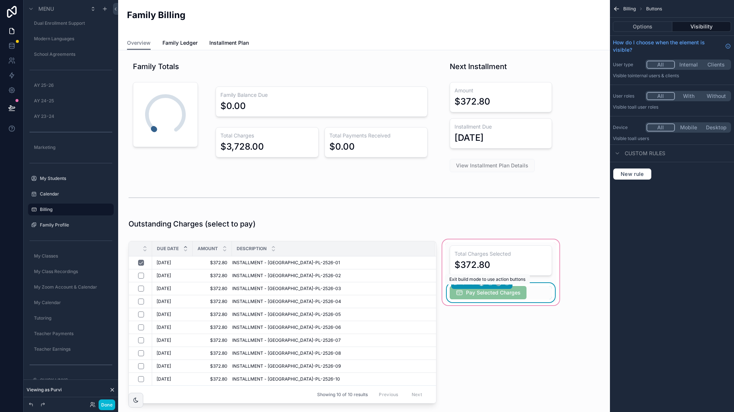
click at [523, 295] on span "Pay Selected Charges" at bounding box center [488, 292] width 77 height 13
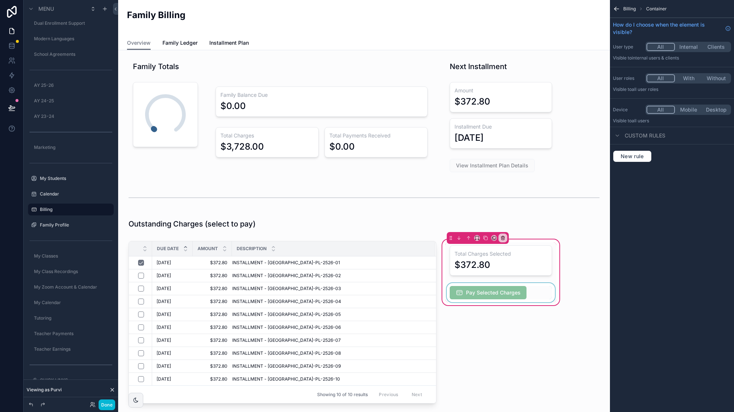
click at [528, 294] on div "scrollable content" at bounding box center [501, 292] width 111 height 19
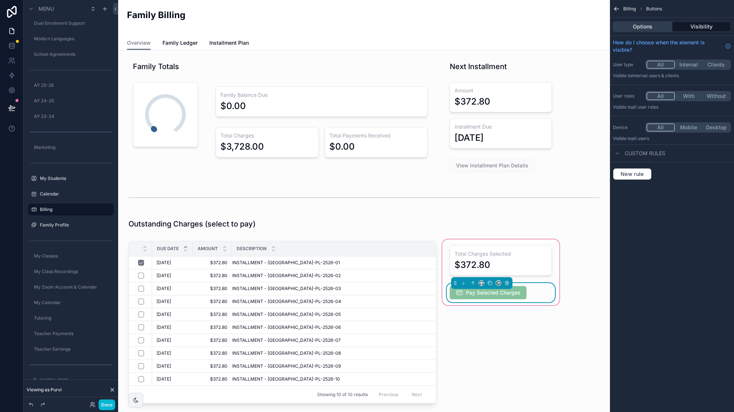
drag, startPoint x: 655, startPoint y: 25, endPoint x: 668, endPoint y: 31, distance: 14.6
click at [655, 25] on button "Options" at bounding box center [642, 26] width 59 height 10
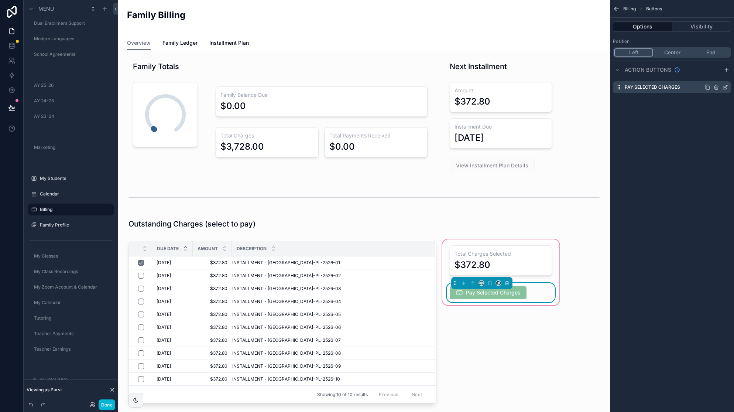
click at [725, 85] on icon "scrollable content" at bounding box center [726, 87] width 6 height 6
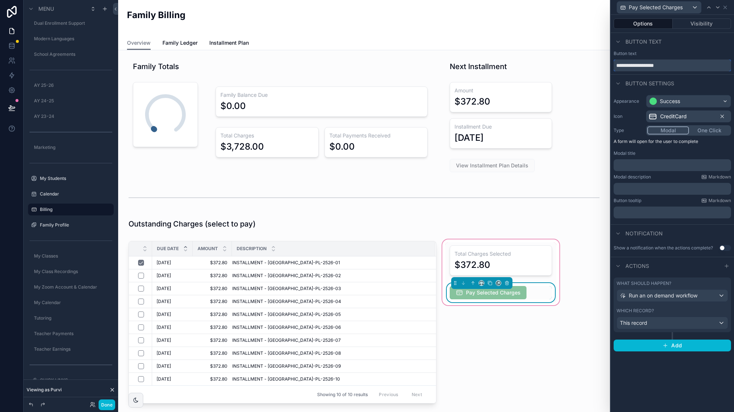
click at [642, 65] on input "**********" at bounding box center [672, 65] width 117 height 12
type input "**********"
click at [554, 326] on div "Total Charges Selected $372.80 Pay via Credit Card/Bank Account" at bounding box center [501, 323] width 120 height 171
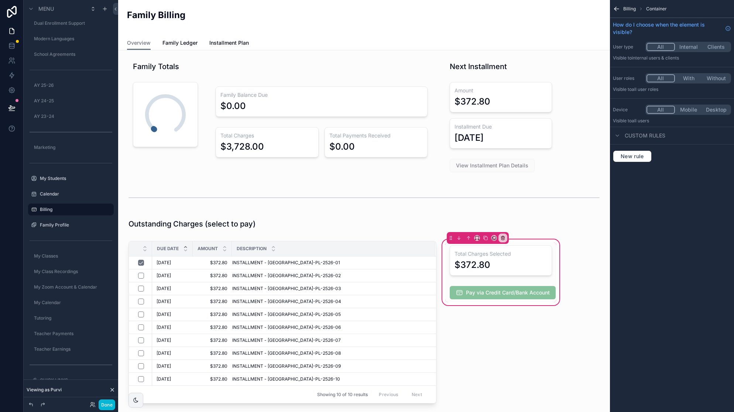
click at [540, 239] on div "Total Charges Selected $372.80 Pay via Credit Card/Bank Account" at bounding box center [501, 323] width 120 height 171
click at [477, 236] on icon "scrollable content" at bounding box center [477, 237] width 5 height 5
click at [487, 277] on span "33%" at bounding box center [487, 279] width 12 height 9
click at [516, 315] on div "Total Charges Selected $372.80 Pay via Credit Card/Bank Account" at bounding box center [520, 323] width 158 height 171
click at [574, 293] on div "scrollable content" at bounding box center [521, 292] width 150 height 19
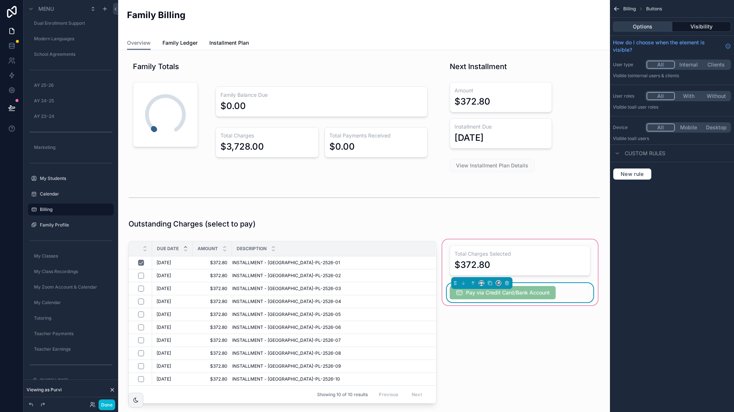
click at [638, 25] on button "Options" at bounding box center [642, 26] width 59 height 10
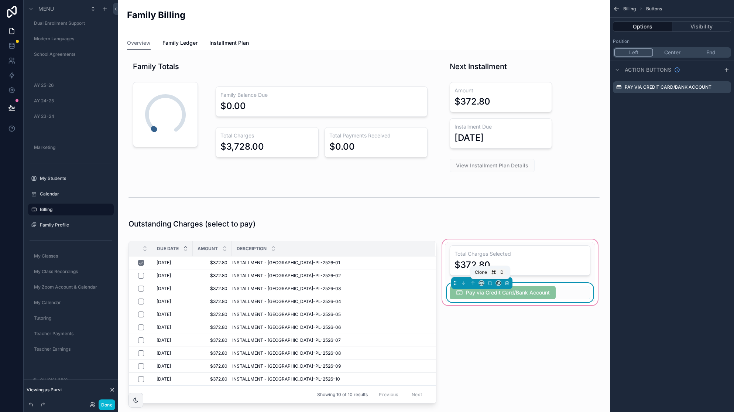
click at [490, 282] on icon "scrollable content" at bounding box center [490, 282] width 5 height 5
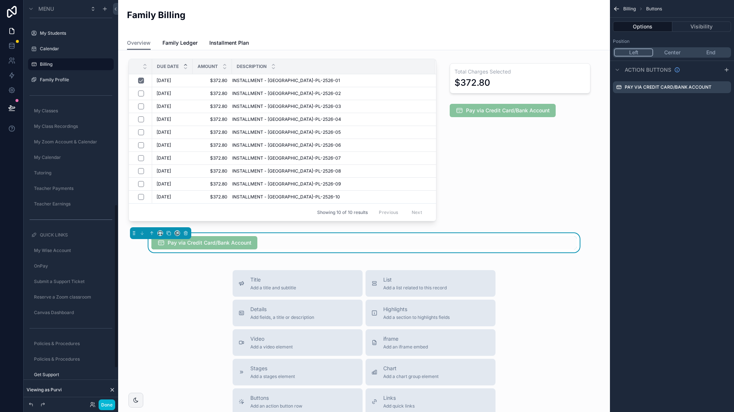
scroll to position [589, 0]
click at [32, 378] on icon "scrollable content" at bounding box center [31, 377] width 6 height 6
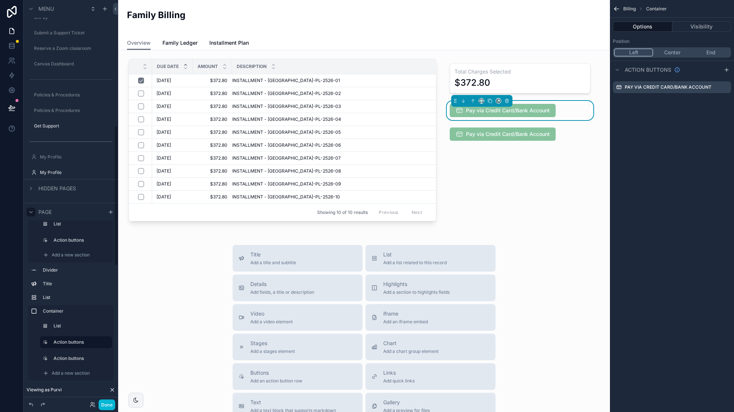
scroll to position [360, 0]
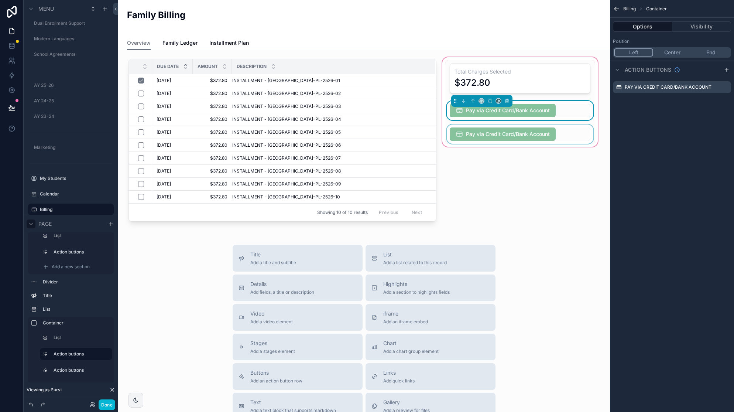
click at [547, 130] on div "scrollable content" at bounding box center [521, 134] width 150 height 19
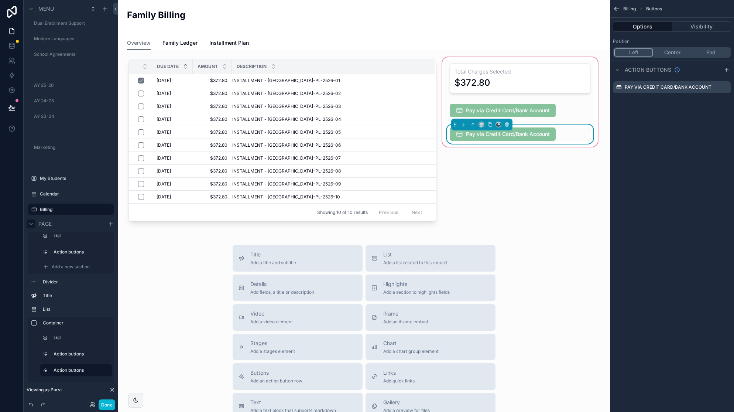
click at [560, 132] on div "Pay via Credit Card/Bank Account" at bounding box center [520, 133] width 141 height 13
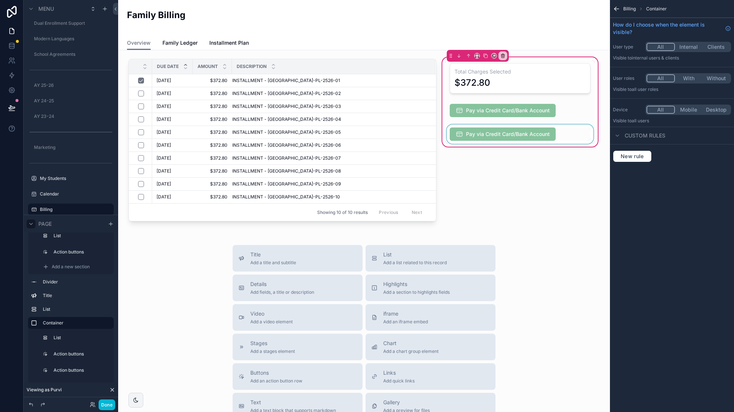
click at [557, 134] on div "scrollable content" at bounding box center [521, 134] width 150 height 19
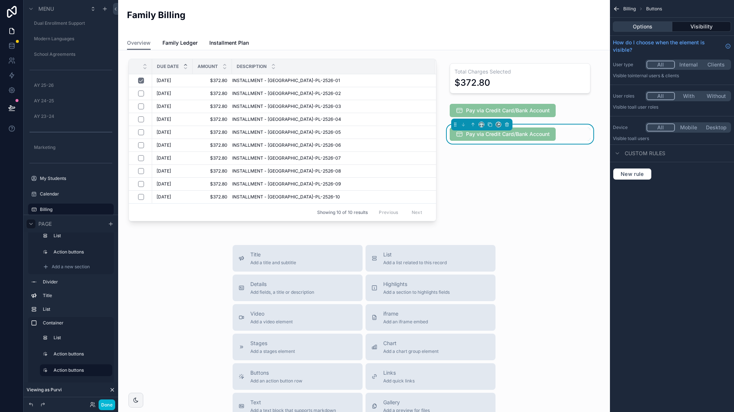
click at [652, 25] on button "Options" at bounding box center [642, 26] width 59 height 10
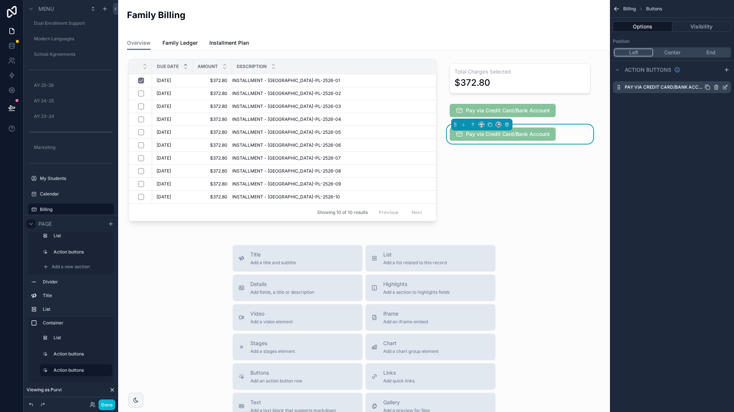
click at [725, 87] on icon "scrollable content" at bounding box center [726, 86] width 3 height 3
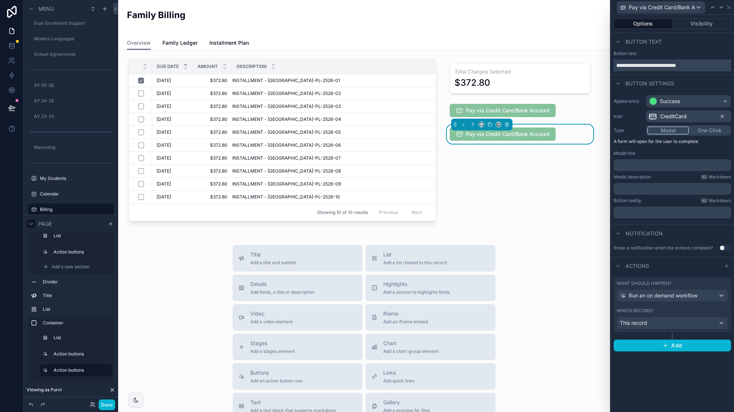
click at [639, 64] on input "**********" at bounding box center [672, 65] width 117 height 12
click at [701, 63] on input "**********" at bounding box center [672, 65] width 117 height 12
type input "**********"
click at [551, 177] on div "Total Charges Selected $372.80 Pay via Credit Card/Bank Account Pay via PayPal" at bounding box center [520, 141] width 158 height 171
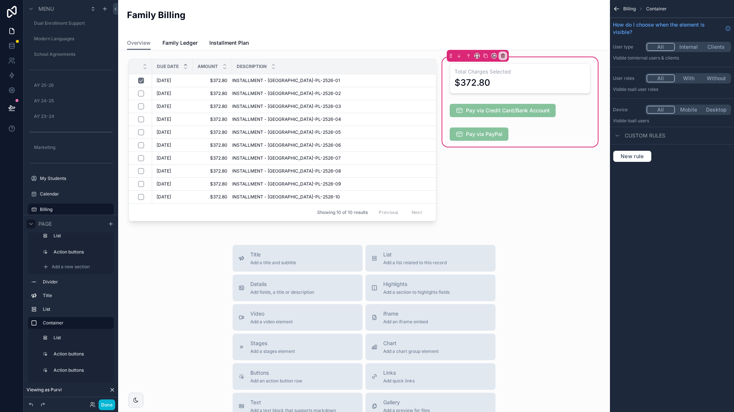
drag, startPoint x: 663, startPoint y: 225, endPoint x: 666, endPoint y: 222, distance: 4.4
click at [663, 225] on div "Billing Container How do I choose when the element is visible? User type All In…" at bounding box center [672, 206] width 124 height 412
click at [419, 171] on div "scrollable content" at bounding box center [282, 141] width 317 height 171
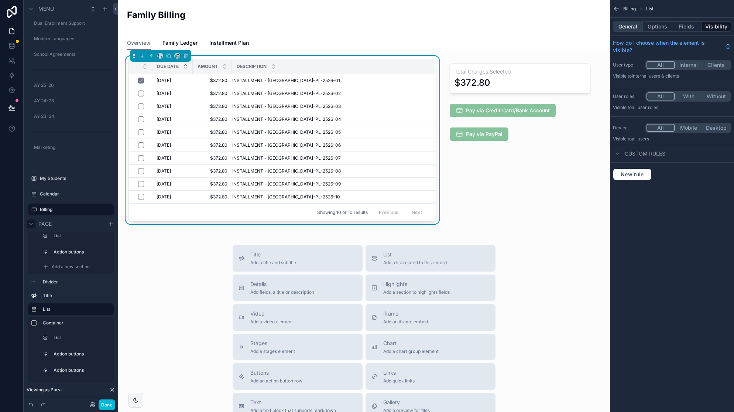
click at [636, 24] on button "General" at bounding box center [628, 26] width 30 height 10
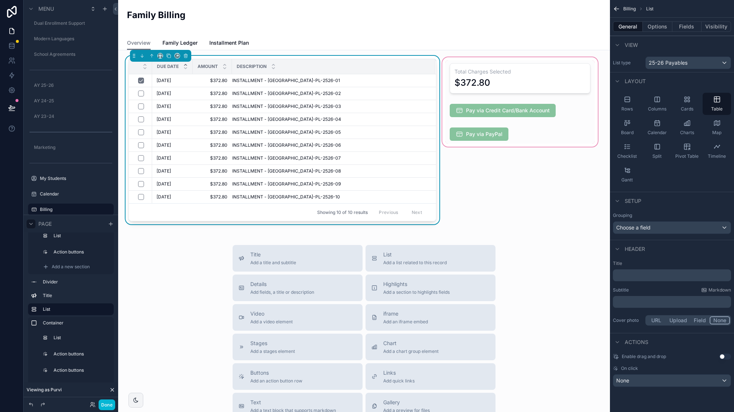
click at [484, 110] on div "scrollable content" at bounding box center [520, 141] width 158 height 171
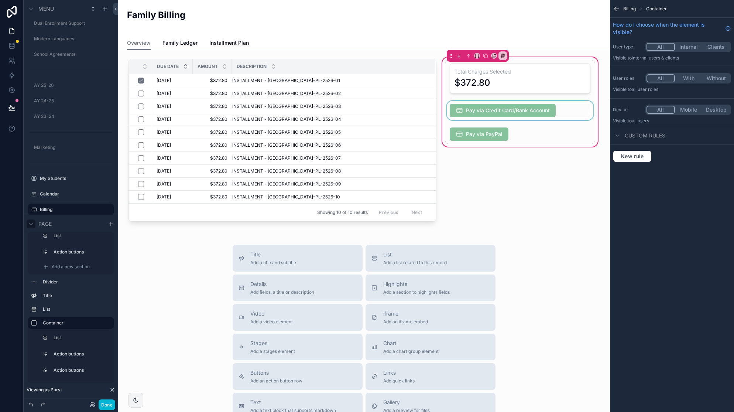
click at [525, 113] on div "scrollable content" at bounding box center [521, 110] width 150 height 19
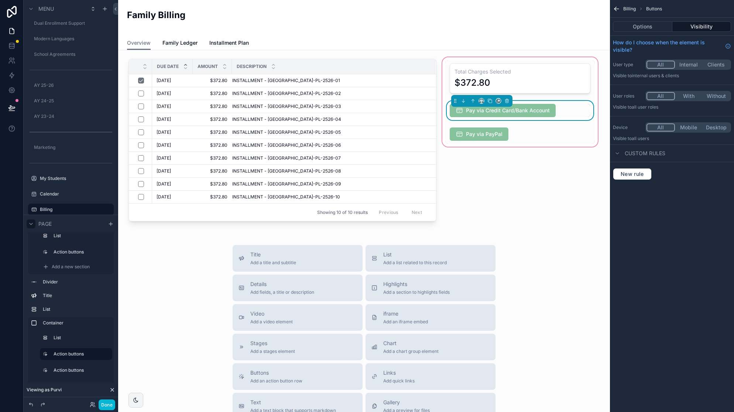
scroll to position [185, 0]
click at [651, 22] on button "Options" at bounding box center [642, 26] width 59 height 10
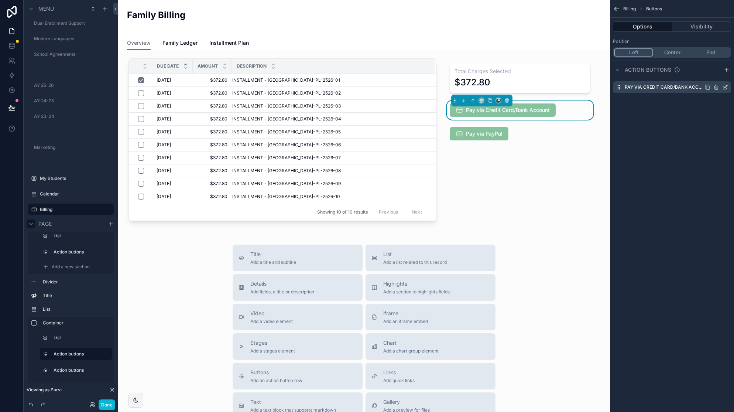
click at [725, 87] on icon "scrollable content" at bounding box center [726, 87] width 6 height 6
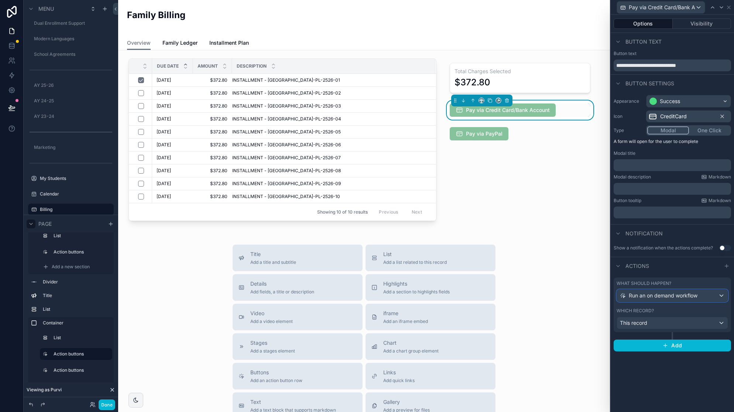
click at [719, 297] on div "Run an on demand workflow" at bounding box center [672, 296] width 111 height 12
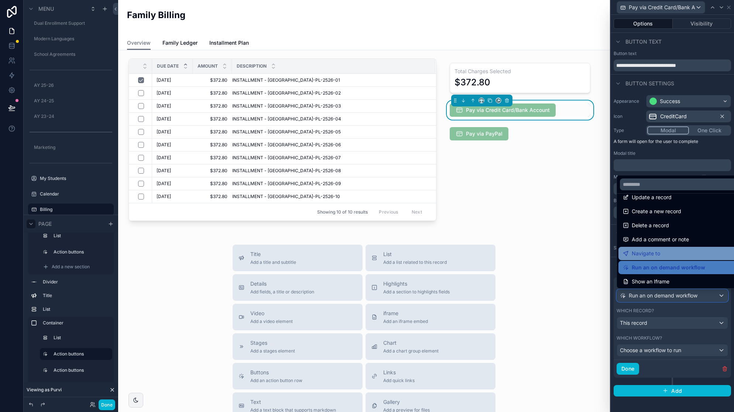
scroll to position [9, 0]
click at [515, 108] on span "Pay via Credit Card/Bank Account" at bounding box center [503, 109] width 106 height 13
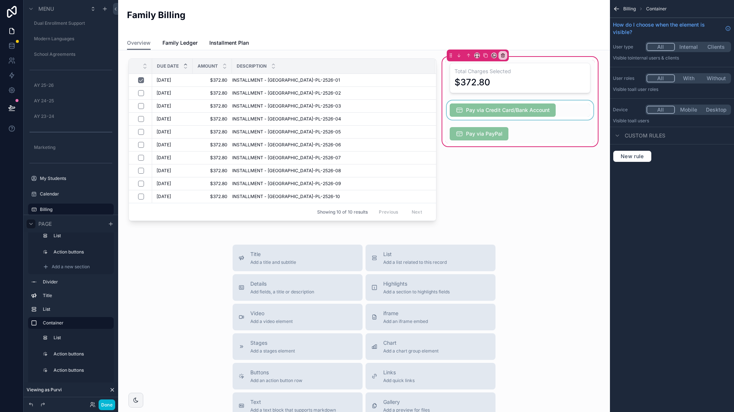
click at [525, 108] on div "scrollable content" at bounding box center [521, 109] width 150 height 19
click at [525, 108] on span "Pay via Credit Card/Bank Account" at bounding box center [503, 109] width 106 height 13
click at [491, 113] on div "scrollable content" at bounding box center [521, 109] width 150 height 19
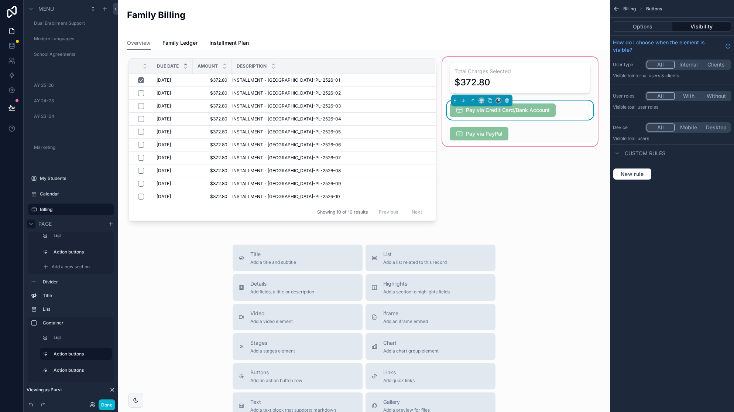
drag, startPoint x: 654, startPoint y: 28, endPoint x: 659, endPoint y: 35, distance: 7.7
click at [654, 28] on button "Options" at bounding box center [642, 26] width 59 height 10
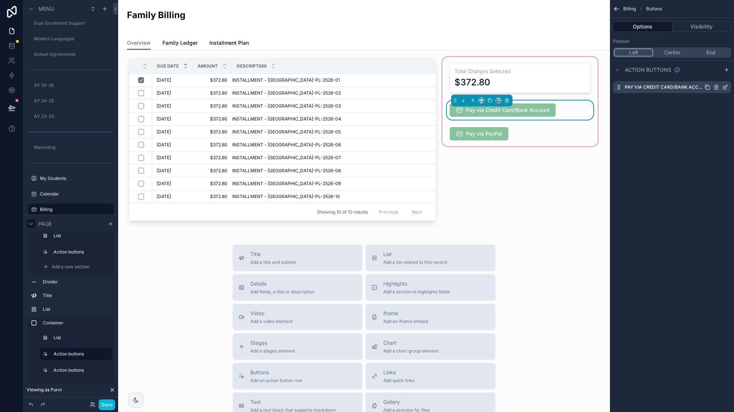
click at [646, 84] on label "Pay via Credit Card/Bank Account" at bounding box center [665, 87] width 80 height 6
click at [648, 86] on label "Pay via Credit Card/Bank Account" at bounding box center [665, 87] width 80 height 6
drag, startPoint x: 726, startPoint y: 86, endPoint x: 722, endPoint y: 86, distance: 4.1
click at [726, 86] on icon "scrollable content" at bounding box center [726, 87] width 6 height 6
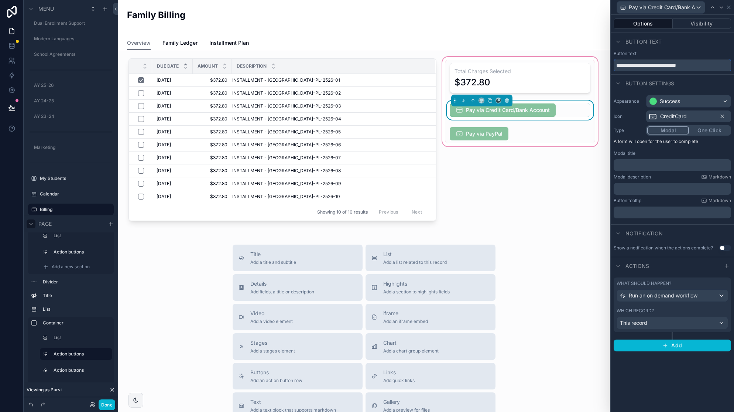
click at [639, 67] on input "**********" at bounding box center [672, 65] width 117 height 12
drag, startPoint x: 639, startPoint y: 67, endPoint x: 648, endPoint y: 67, distance: 8.5
click at [639, 67] on input "**********" at bounding box center [672, 65] width 117 height 12
click at [696, 65] on input "**********" at bounding box center [672, 65] width 117 height 12
click at [655, 67] on input "**********" at bounding box center [672, 65] width 117 height 12
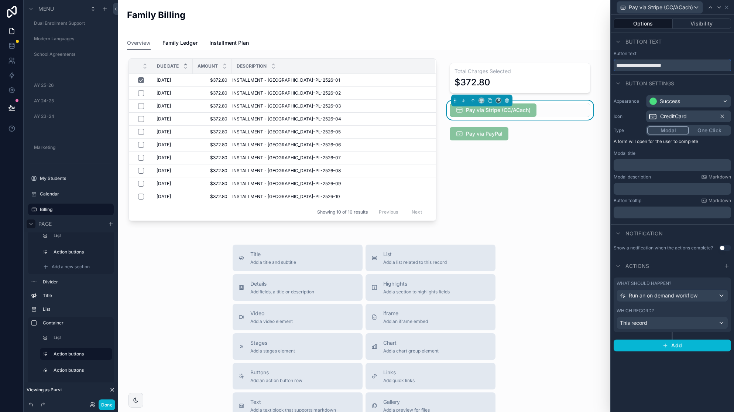
type input "**********"
click at [560, 177] on div "Total Charges Selected $372.80 Pay via Stripe (CC/ACH) Pay via PayPal" at bounding box center [520, 140] width 158 height 171
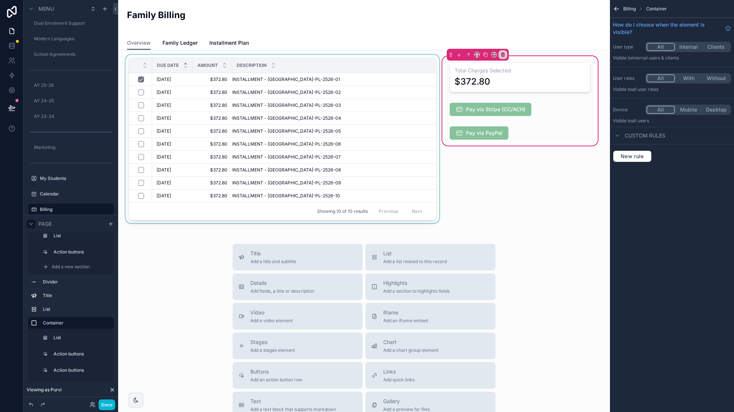
scroll to position [187, 0]
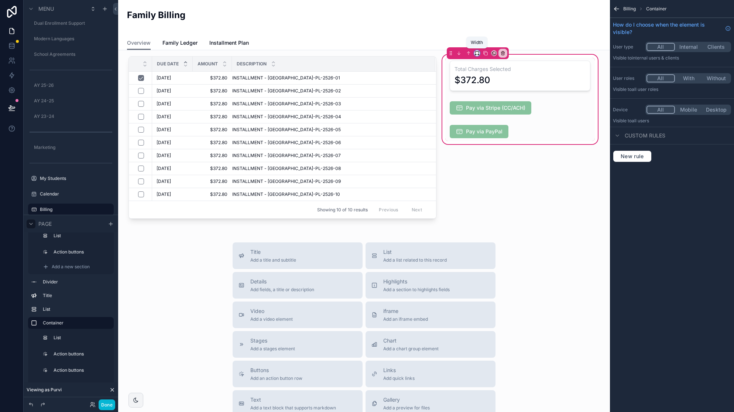
click at [478, 51] on icon "scrollable content" at bounding box center [477, 53] width 5 height 5
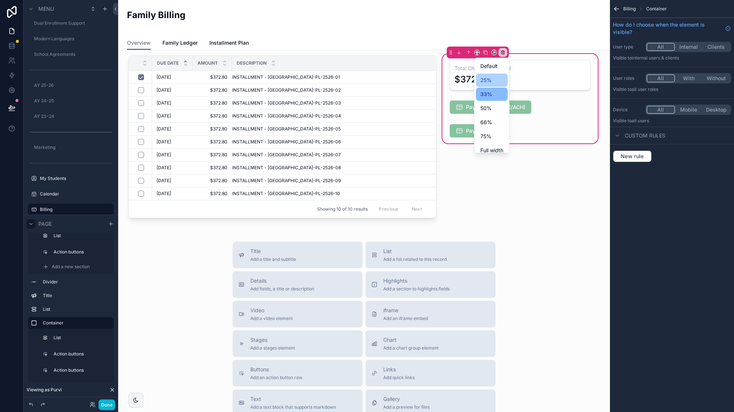
click at [488, 82] on span "25%" at bounding box center [486, 80] width 11 height 9
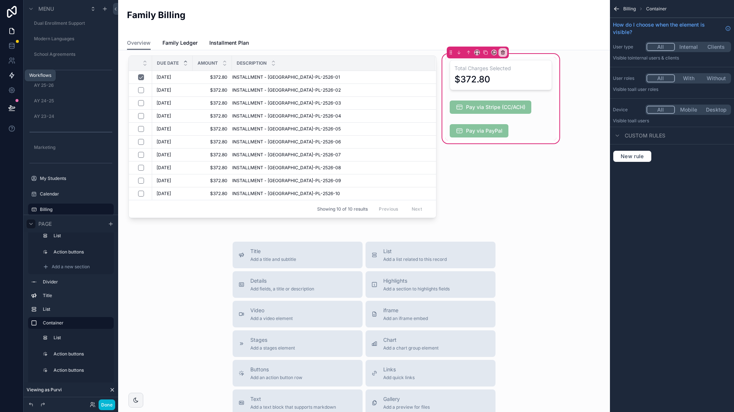
click at [13, 76] on icon at bounding box center [12, 76] width 4 height 6
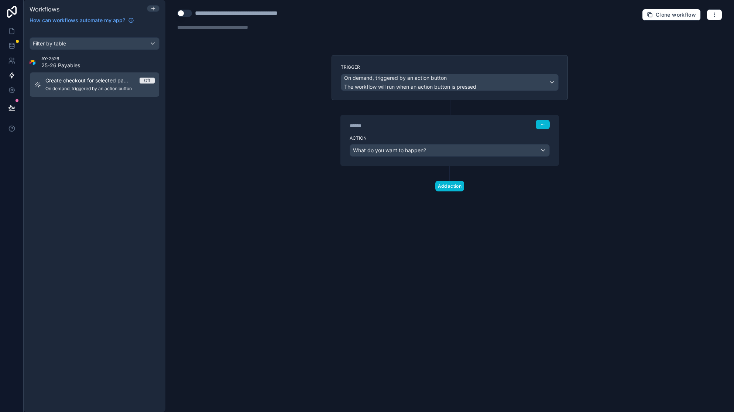
drag, startPoint x: 97, startPoint y: 103, endPoint x: 109, endPoint y: 99, distance: 12.3
click at [97, 103] on div "Filter by table AY-2526 25-26 Payables Create checkout for selected payables Of…" at bounding box center [95, 68] width 142 height 81
click at [113, 81] on span "Create checkout for selected payables" at bounding box center [92, 80] width 94 height 7
click at [438, 150] on div "What do you want to happen?" at bounding box center [449, 150] width 199 height 12
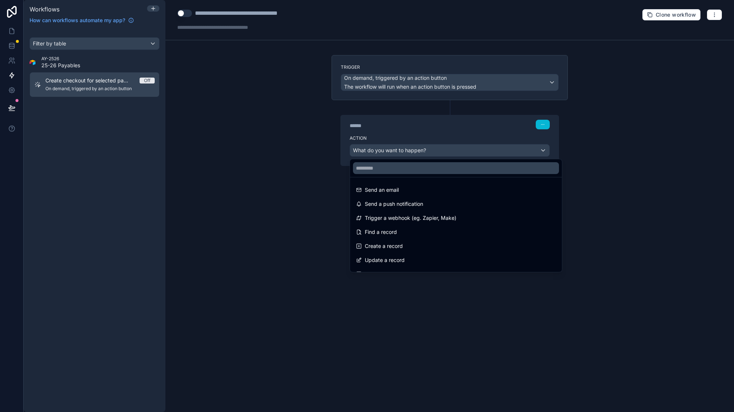
click at [289, 15] on div at bounding box center [367, 206] width 734 height 412
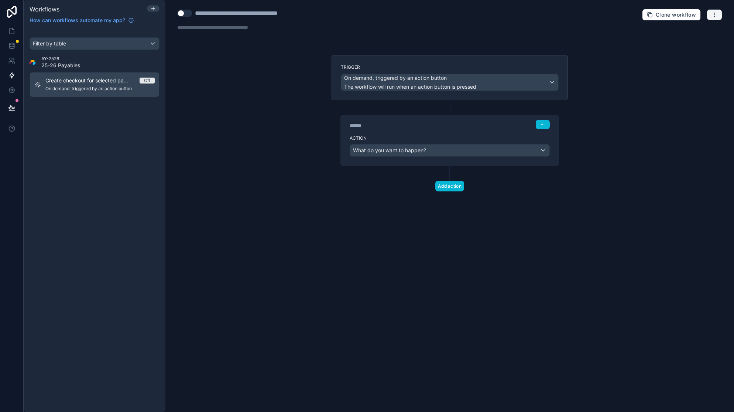
click at [712, 16] on icon "button" at bounding box center [715, 15] width 6 height 6
click at [267, 14] on div "**********" at bounding box center [252, 13] width 114 height 9
click at [265, 15] on div "**********" at bounding box center [252, 13] width 114 height 9
drag, startPoint x: 195, startPoint y: 58, endPoint x: 149, endPoint y: 89, distance: 55.4
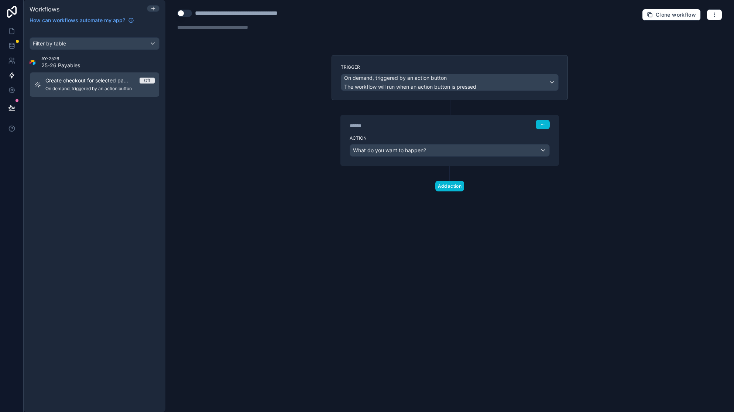
click at [194, 58] on div "**********" at bounding box center [450, 206] width 569 height 412
click at [91, 83] on span "Create checkout for selected payables" at bounding box center [92, 80] width 94 height 7
click at [309, 78] on div "**********" at bounding box center [450, 206] width 569 height 412
click at [717, 15] on icon "button" at bounding box center [715, 15] width 6 height 6
drag, startPoint x: 262, startPoint y: 74, endPoint x: 187, endPoint y: 78, distance: 75.1
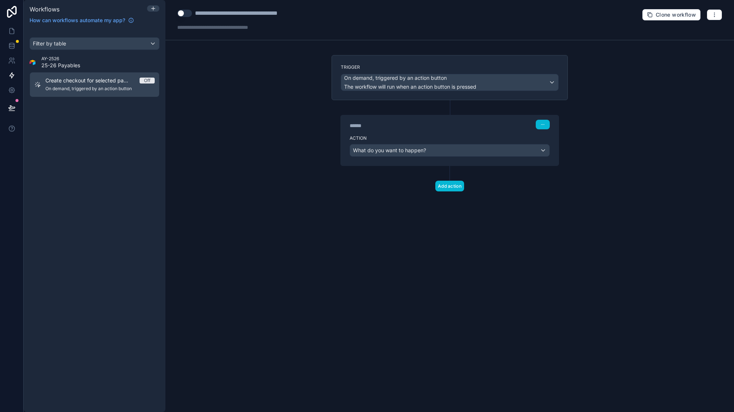
click at [262, 74] on div "**********" at bounding box center [450, 206] width 569 height 412
click at [8, 28] on icon at bounding box center [11, 30] width 7 height 7
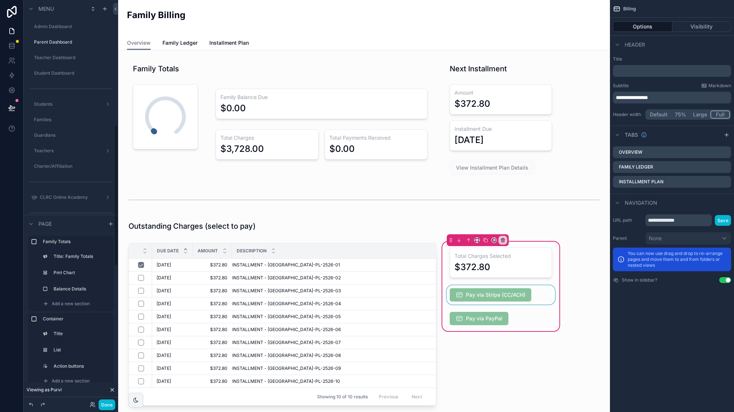
click at [505, 299] on div "scrollable content" at bounding box center [501, 294] width 111 height 19
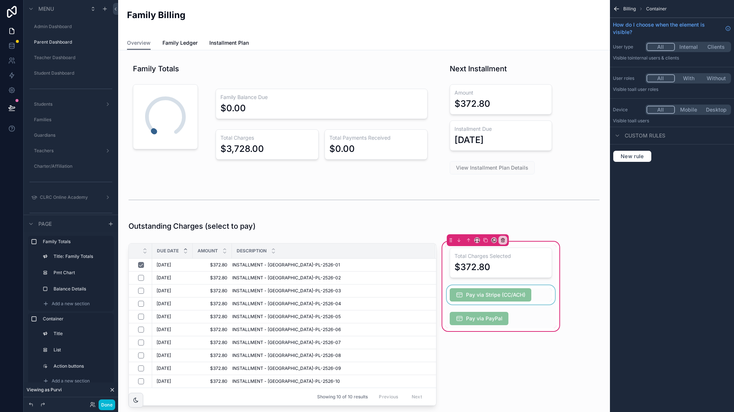
scroll to position [360, 0]
drag, startPoint x: 481, startPoint y: 292, endPoint x: 511, endPoint y: 276, distance: 33.4
click at [481, 292] on div "scrollable content" at bounding box center [501, 294] width 111 height 19
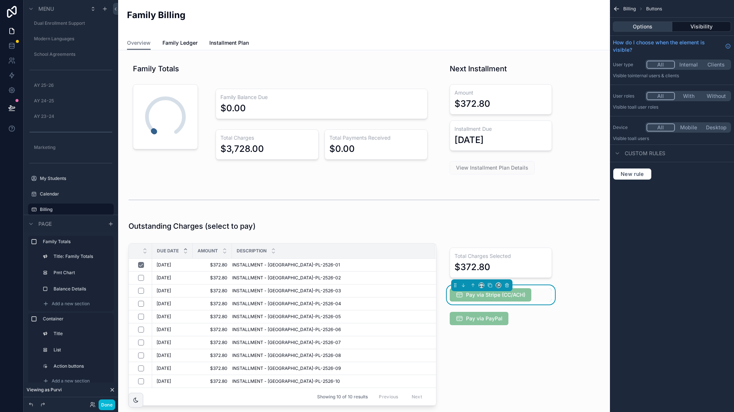
click at [647, 23] on button "Options" at bounding box center [642, 26] width 59 height 10
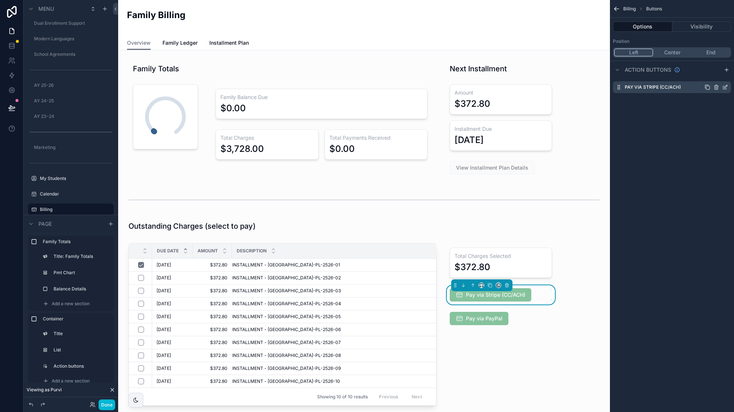
click at [725, 85] on icon "scrollable content" at bounding box center [726, 87] width 6 height 6
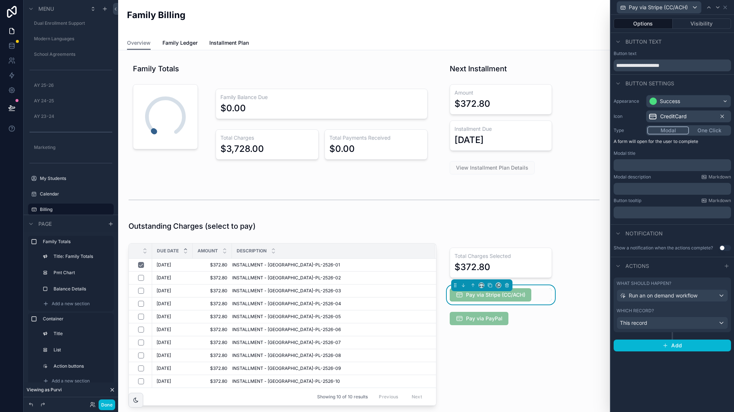
click at [715, 270] on div "Actions" at bounding box center [672, 266] width 123 height 18
click at [722, 296] on div "Run an on demand workflow" at bounding box center [672, 296] width 111 height 12
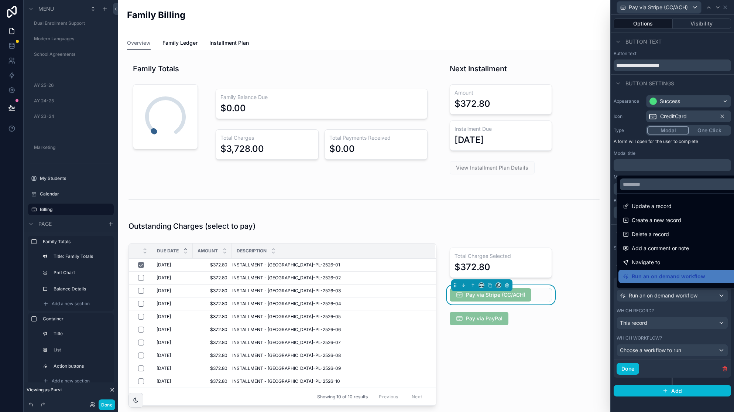
click at [723, 369] on div at bounding box center [672, 206] width 123 height 412
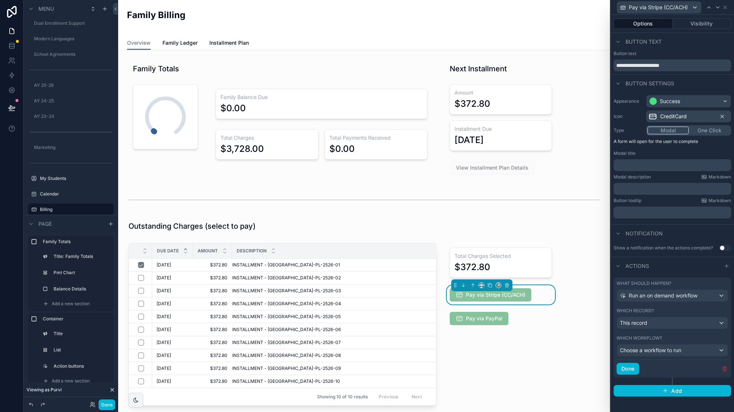
click at [724, 370] on icon "button" at bounding box center [725, 369] width 6 height 6
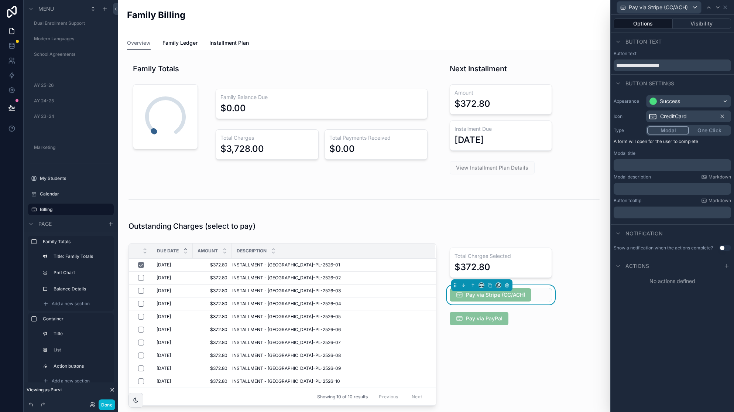
click at [690, 299] on div "**********" at bounding box center [672, 213] width 123 height 397
click at [729, 266] on icon at bounding box center [727, 266] width 6 height 6
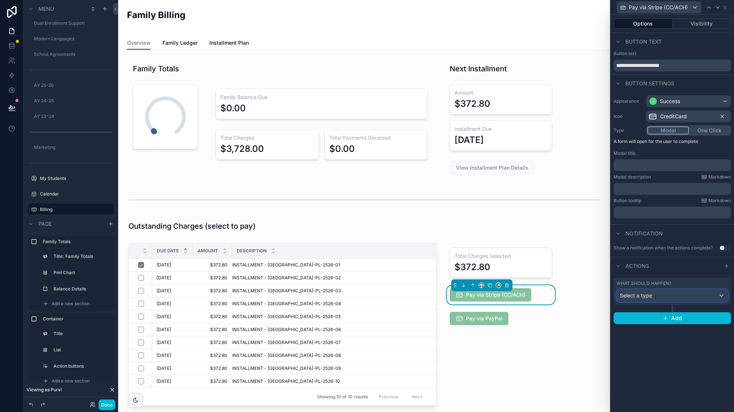
click at [705, 297] on div "Select a type" at bounding box center [672, 296] width 111 height 12
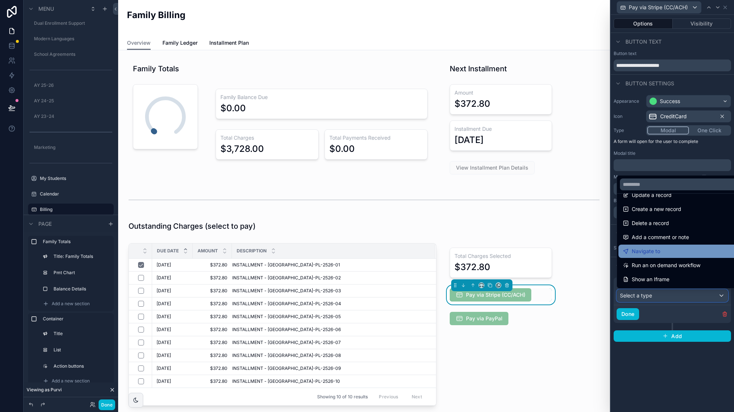
scroll to position [0, 0]
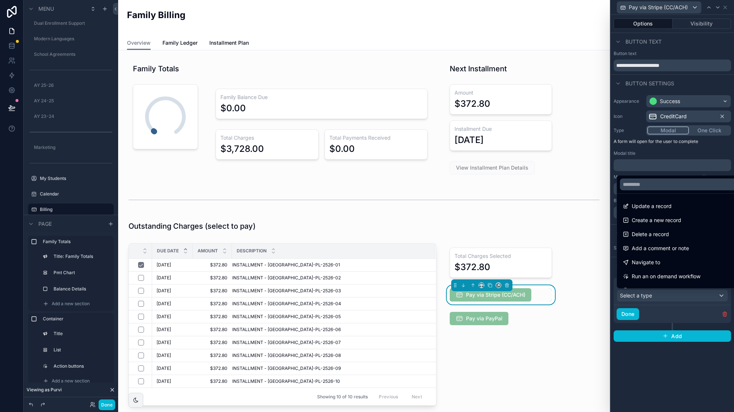
click at [291, 5] on div "Family Billing" at bounding box center [364, 18] width 474 height 36
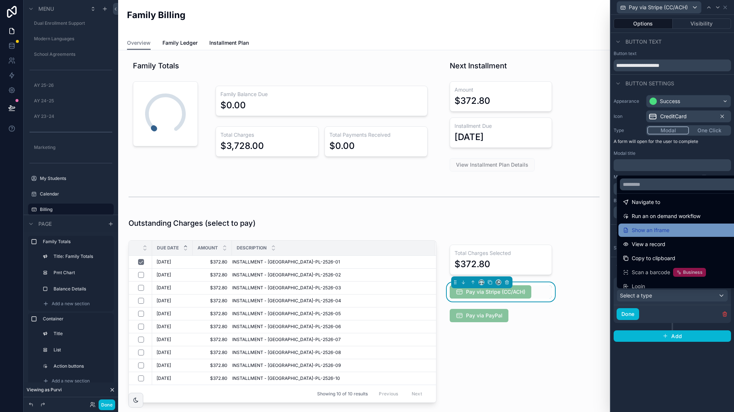
scroll to position [61, 0]
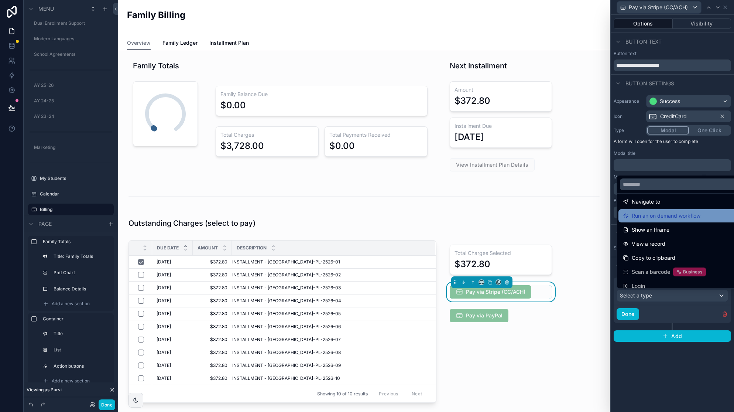
click at [654, 216] on span "Run an on demand workflow" at bounding box center [666, 215] width 69 height 9
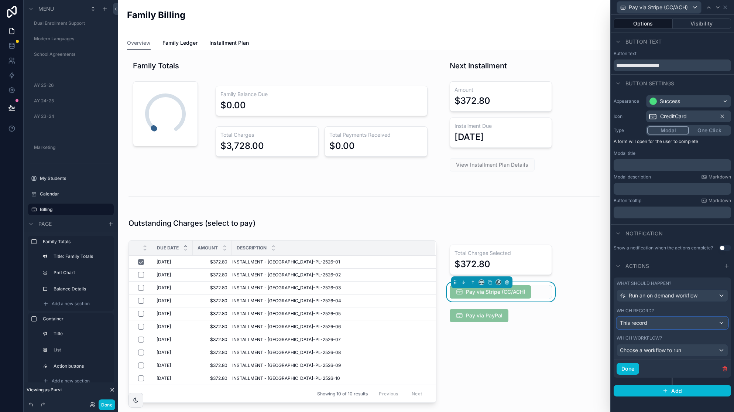
click at [689, 323] on div "This record" at bounding box center [672, 323] width 111 height 12
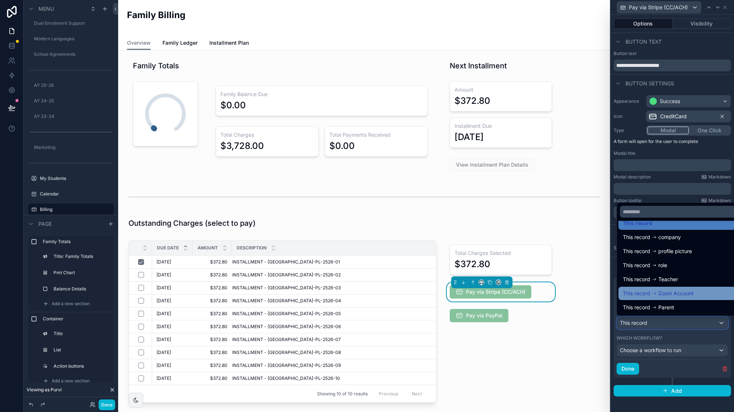
scroll to position [0, 0]
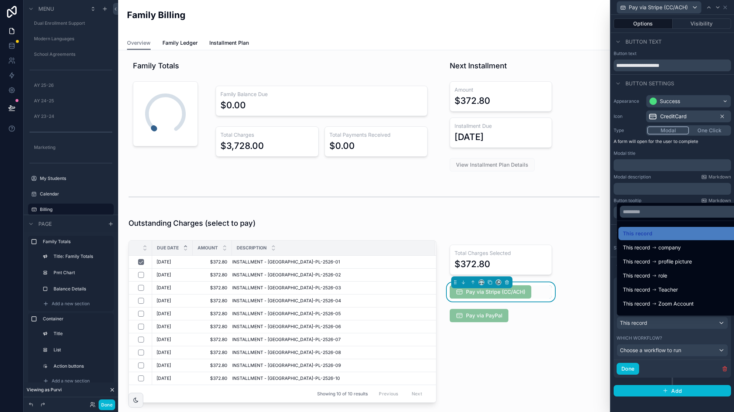
click at [698, 337] on div at bounding box center [672, 206] width 123 height 412
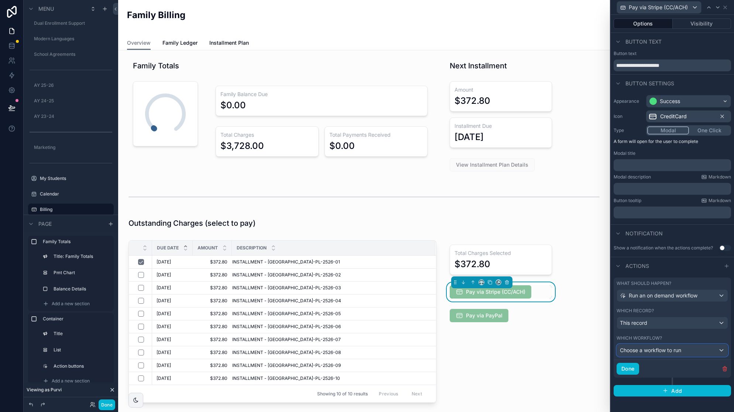
click at [668, 348] on span "Choose a workflow to run" at bounding box center [650, 350] width 61 height 6
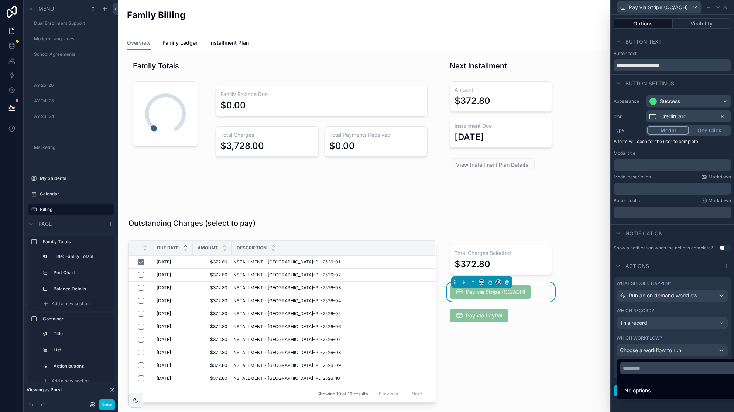
click at [704, 334] on div at bounding box center [672, 206] width 123 height 412
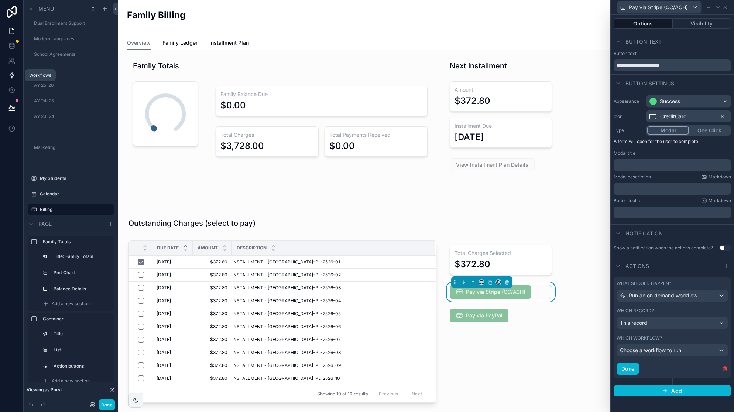
click at [13, 71] on link at bounding box center [11, 75] width 23 height 15
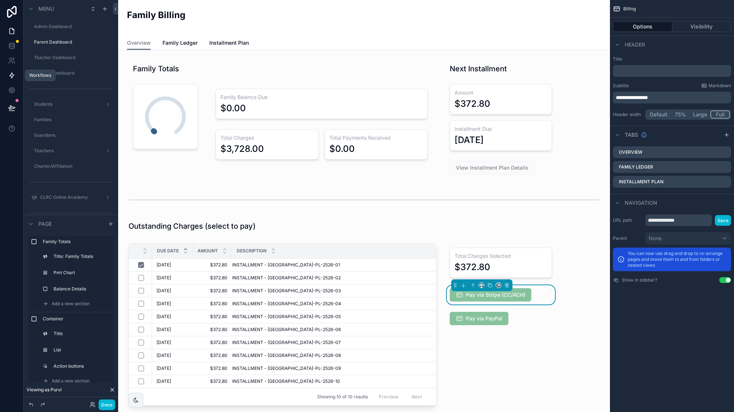
scroll to position [360, 0]
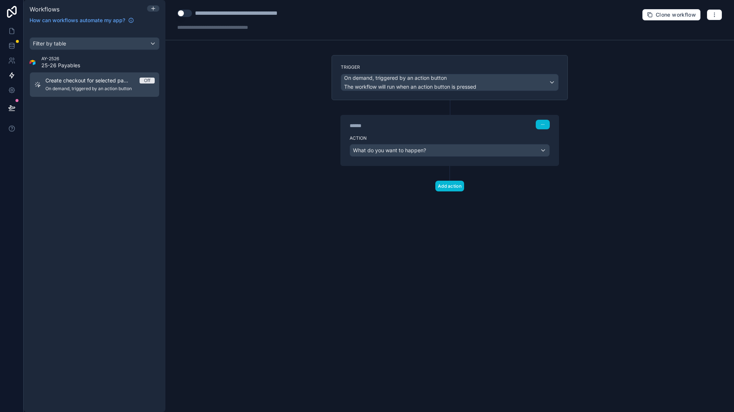
drag, startPoint x: 326, startPoint y: 110, endPoint x: 373, endPoint y: 138, distance: 54.7
click at [326, 110] on div "Trigger On demand, triggered by an action button The workflow will run when an …" at bounding box center [450, 135] width 248 height 160
click at [422, 154] on span "What do you want to happen?" at bounding box center [389, 150] width 73 height 7
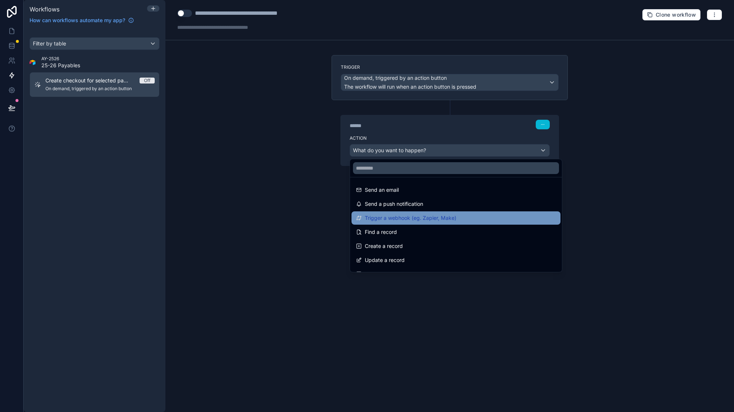
click at [411, 222] on span "Trigger a webhook (eg. Zapier, Make)" at bounding box center [411, 218] width 92 height 9
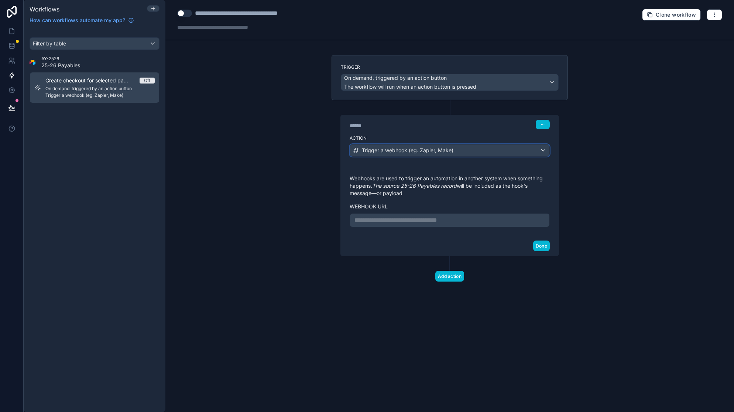
click at [482, 150] on div "Trigger a webhook (eg. Zapier, Make)" at bounding box center [449, 150] width 199 height 12
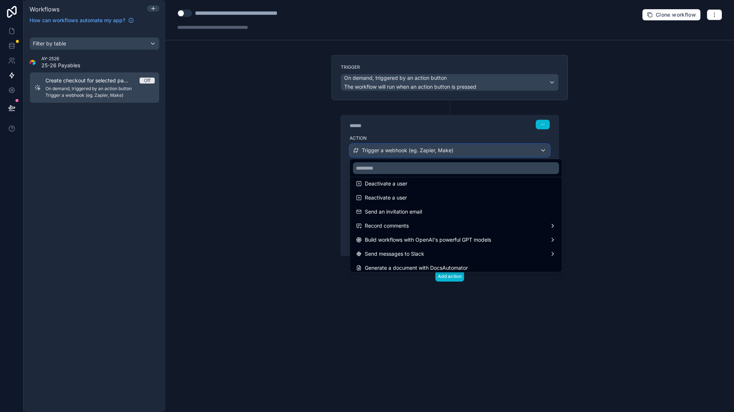
scroll to position [137, 0]
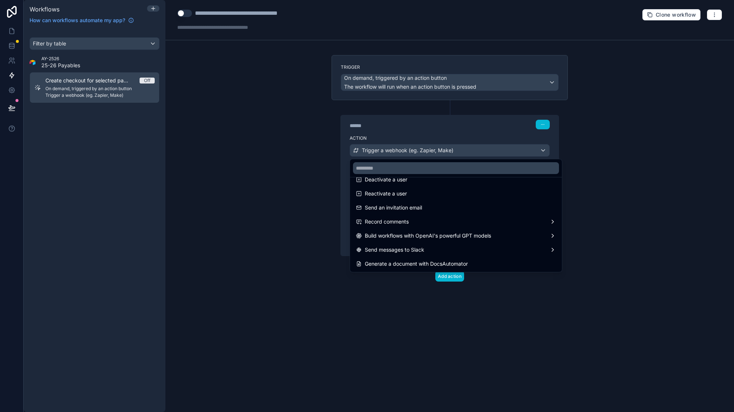
click at [633, 195] on div at bounding box center [367, 206] width 734 height 412
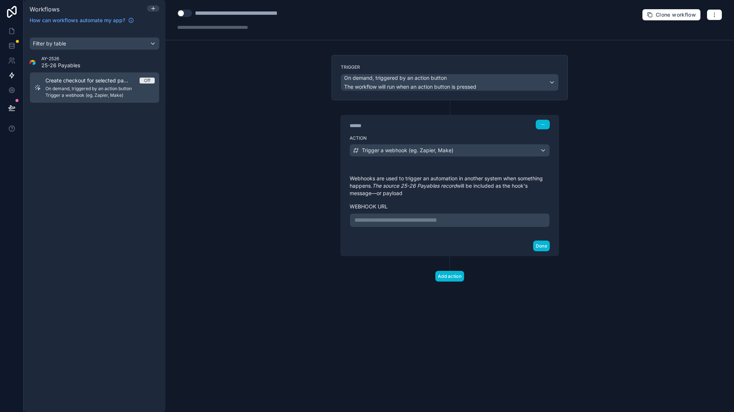
click at [115, 82] on span "Create checkout for selected payables" at bounding box center [92, 80] width 94 height 7
click at [89, 79] on span "Create checkout for selected payables" at bounding box center [92, 80] width 94 height 7
click at [542, 248] on button "Done" at bounding box center [541, 246] width 17 height 11
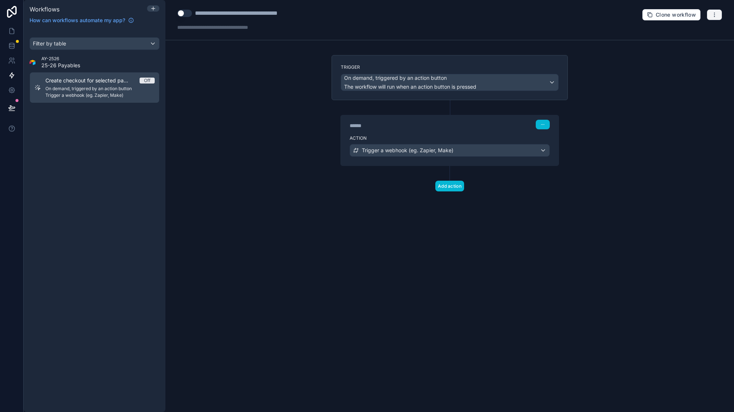
click at [715, 15] on icon "button" at bounding box center [715, 15] width 6 height 6
click at [258, 18] on div "**********" at bounding box center [243, 20] width 132 height 22
click at [239, 14] on div "**********" at bounding box center [252, 13] width 114 height 9
click at [236, 13] on div "**********" at bounding box center [252, 13] width 114 height 9
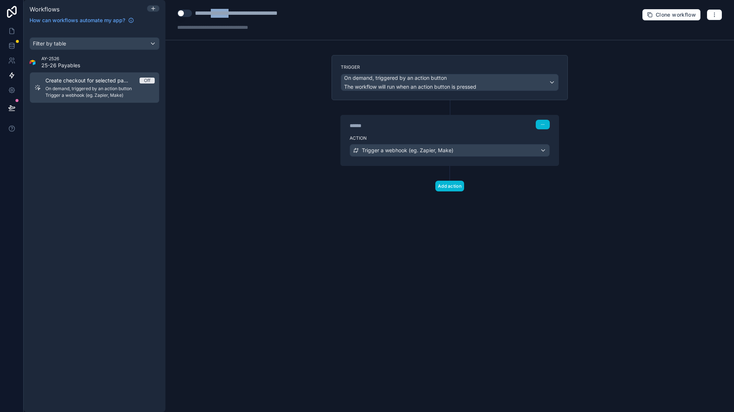
click at [236, 13] on div "**********" at bounding box center [252, 13] width 114 height 9
drag, startPoint x: 45, startPoint y: 164, endPoint x: 32, endPoint y: 35, distance: 129.6
click at [47, 154] on div "Filter by table AY-2526 25-26 Payables Create checkout for selected payables Of…" at bounding box center [95, 219] width 142 height 383
click at [510, 181] on div "Add action" at bounding box center [450, 178] width 236 height 25
click at [447, 186] on button "Add action" at bounding box center [450, 186] width 29 height 11
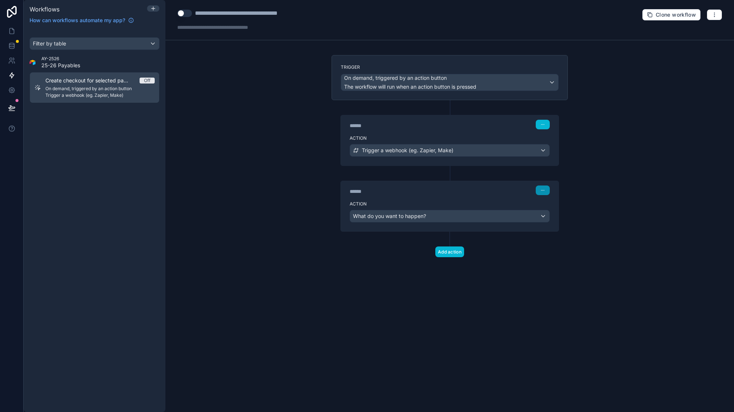
click at [542, 191] on icon "button" at bounding box center [543, 190] width 4 height 4
click at [601, 185] on div "**********" at bounding box center [450, 206] width 569 height 412
click at [538, 187] on button "button" at bounding box center [543, 190] width 14 height 10
drag, startPoint x: 552, startPoint y: 217, endPoint x: 573, endPoint y: 143, distance: 76.9
click at [552, 217] on span "Delete" at bounding box center [557, 219] width 14 height 6
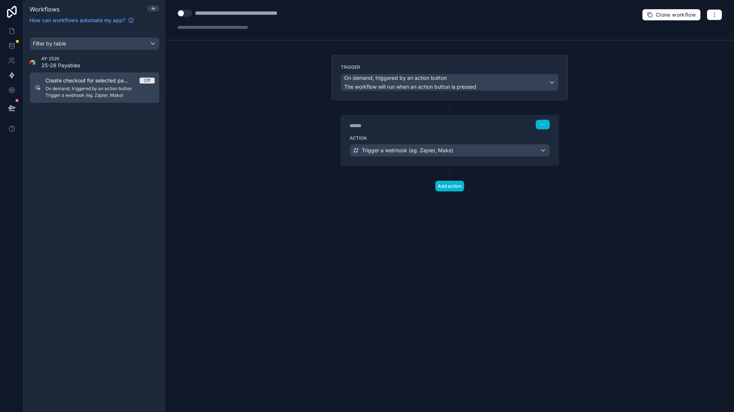
drag, startPoint x: 409, startPoint y: 140, endPoint x: 414, endPoint y: 147, distance: 8.5
click at [409, 140] on label "Action" at bounding box center [450, 138] width 200 height 6
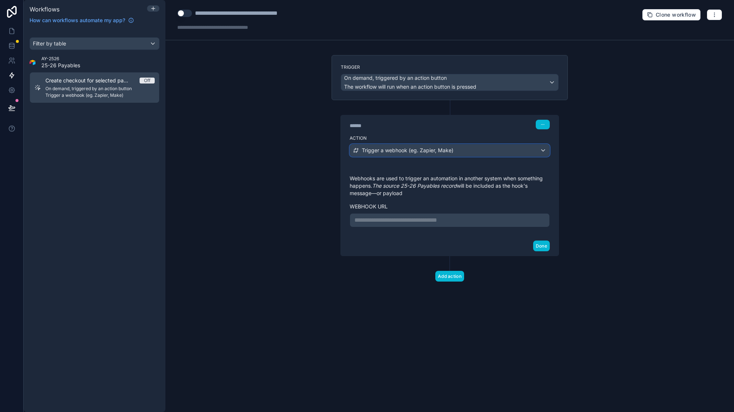
click at [415, 152] on span "Trigger a webhook (eg. Zapier, Make)" at bounding box center [408, 150] width 92 height 7
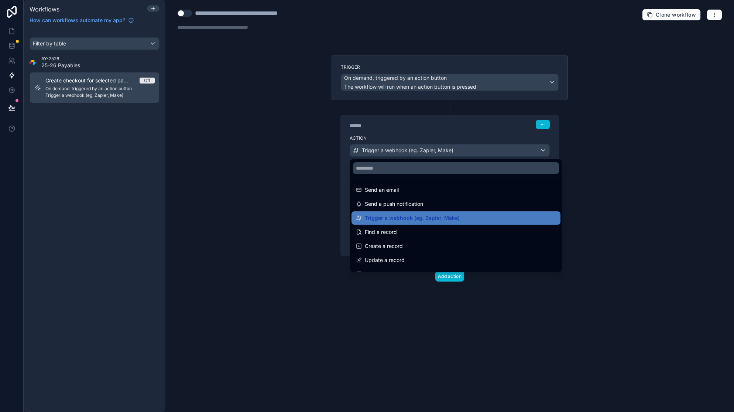
click at [423, 127] on div at bounding box center [367, 206] width 734 height 412
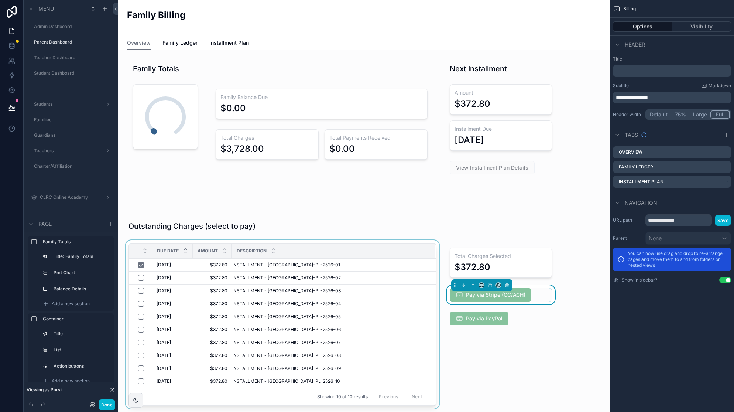
scroll to position [360, 0]
click at [143, 280] on button "scrollable content" at bounding box center [141, 278] width 6 height 6
click at [508, 365] on div "Total Charges Selected $745.60 Pay via Stripe (CC/ACH) Pay via PayPal" at bounding box center [501, 325] width 120 height 171
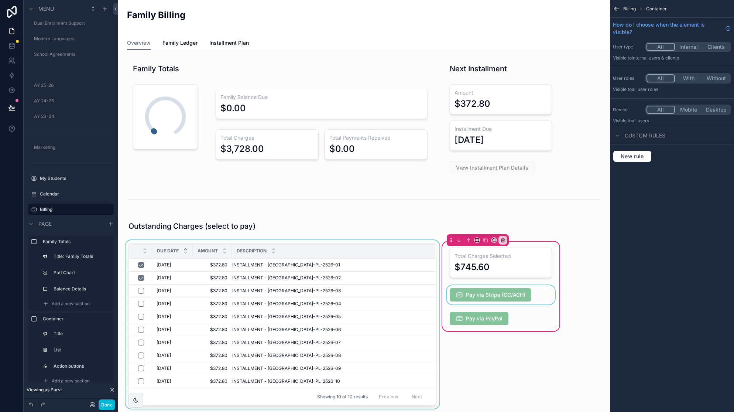
click at [537, 294] on div "scrollable content" at bounding box center [501, 294] width 111 height 19
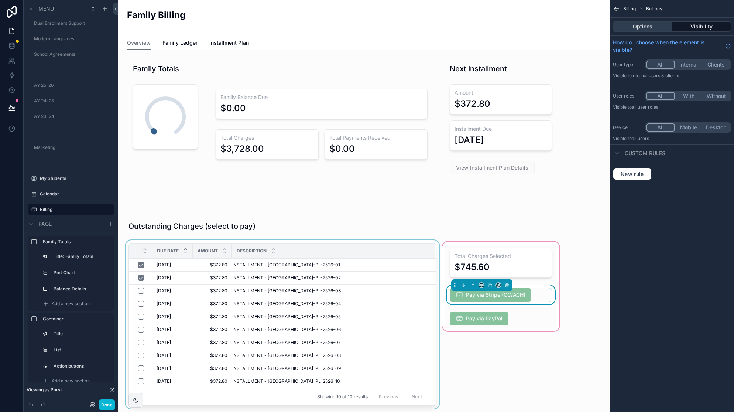
click at [656, 27] on button "Options" at bounding box center [642, 26] width 59 height 10
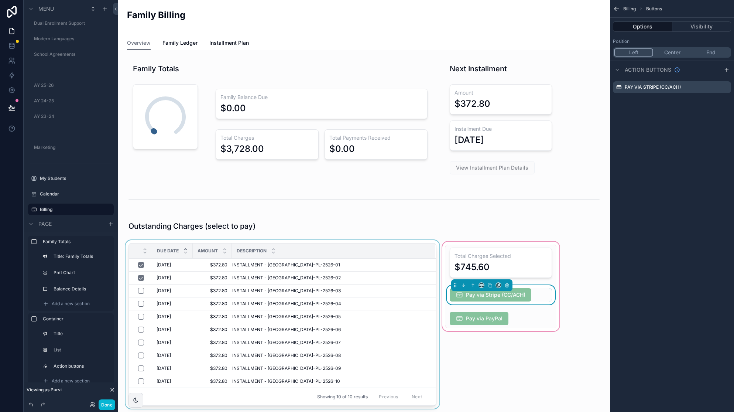
click at [679, 53] on button "Center" at bounding box center [673, 52] width 38 height 8
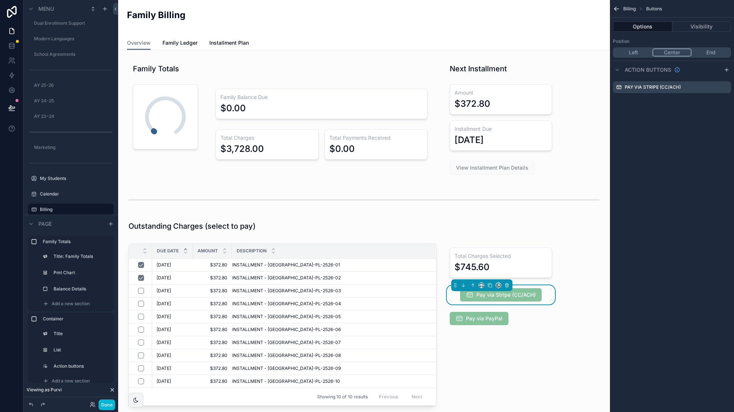
click at [639, 52] on button "Left" at bounding box center [633, 52] width 38 height 8
